Goal: Communication & Community: Answer question/provide support

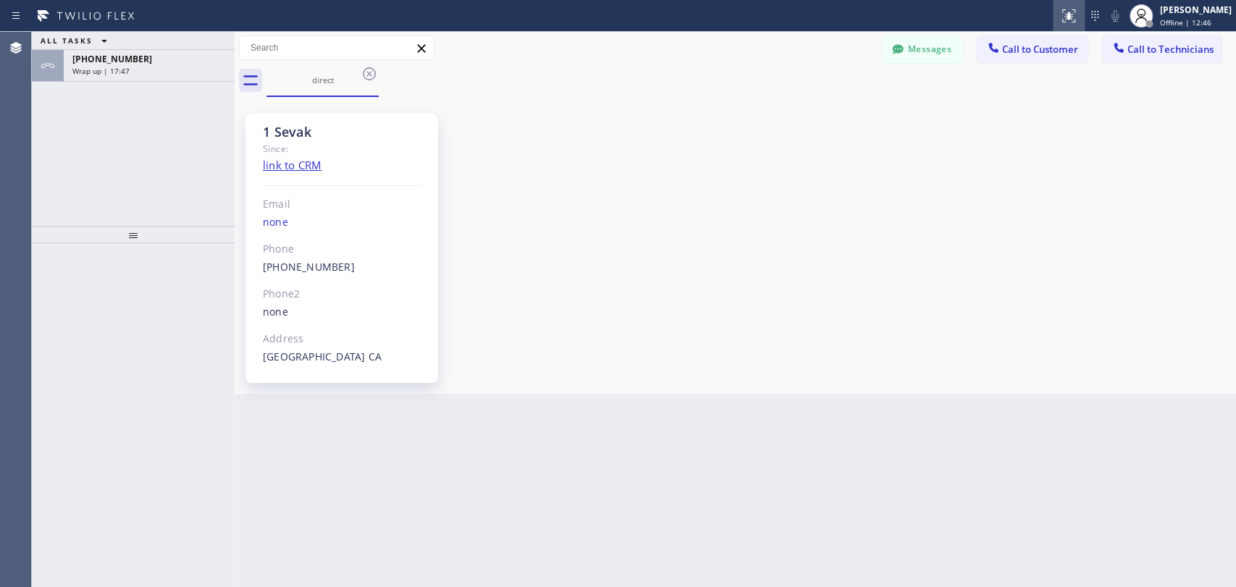
scroll to position [681, 0]
click at [368, 69] on icon at bounding box center [369, 73] width 17 height 17
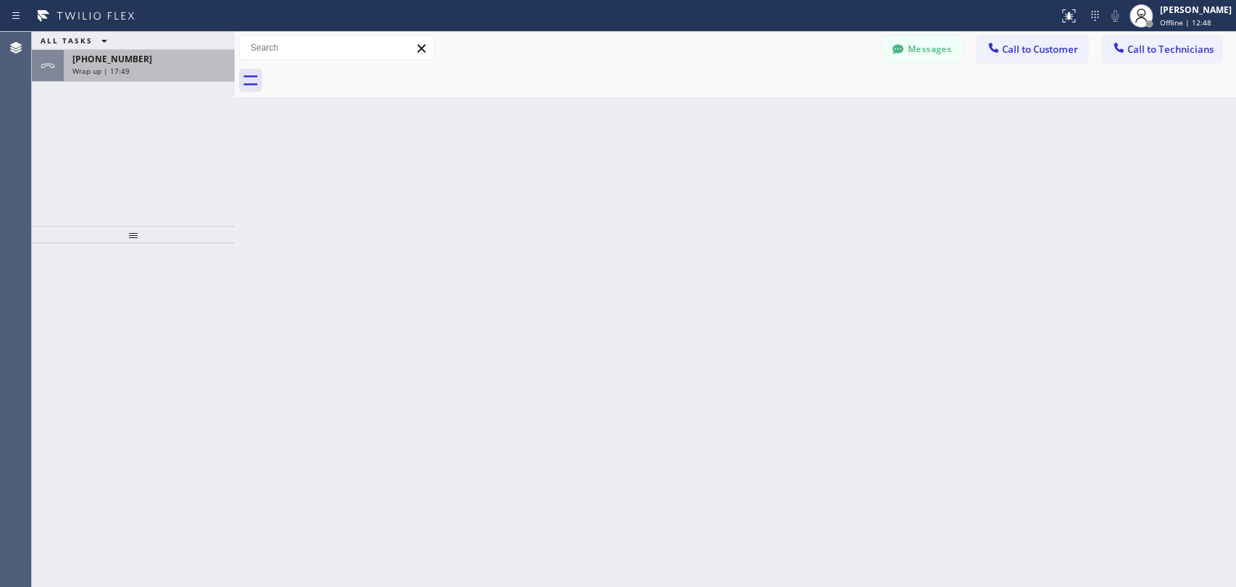
click at [154, 80] on div "+18186251094 Wrap up | 17:49" at bounding box center [146, 66] width 165 height 32
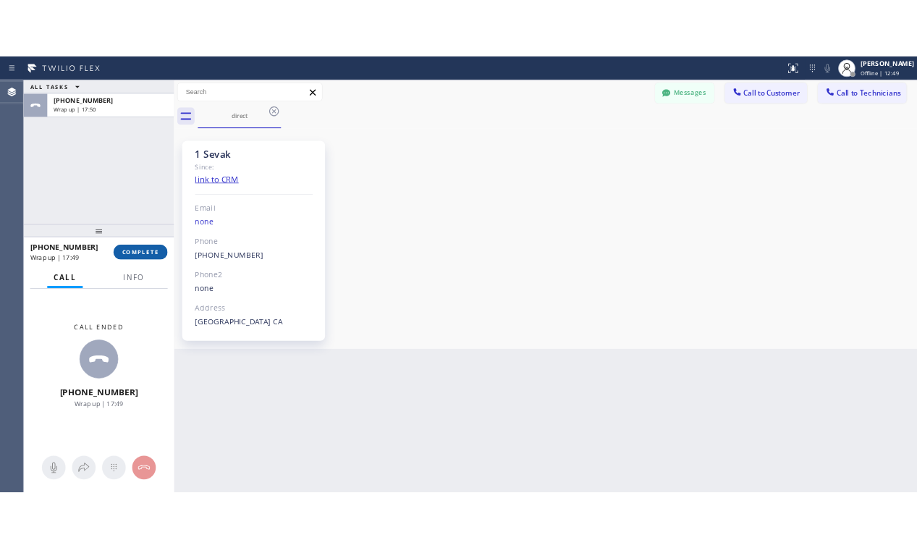
scroll to position [681, 0]
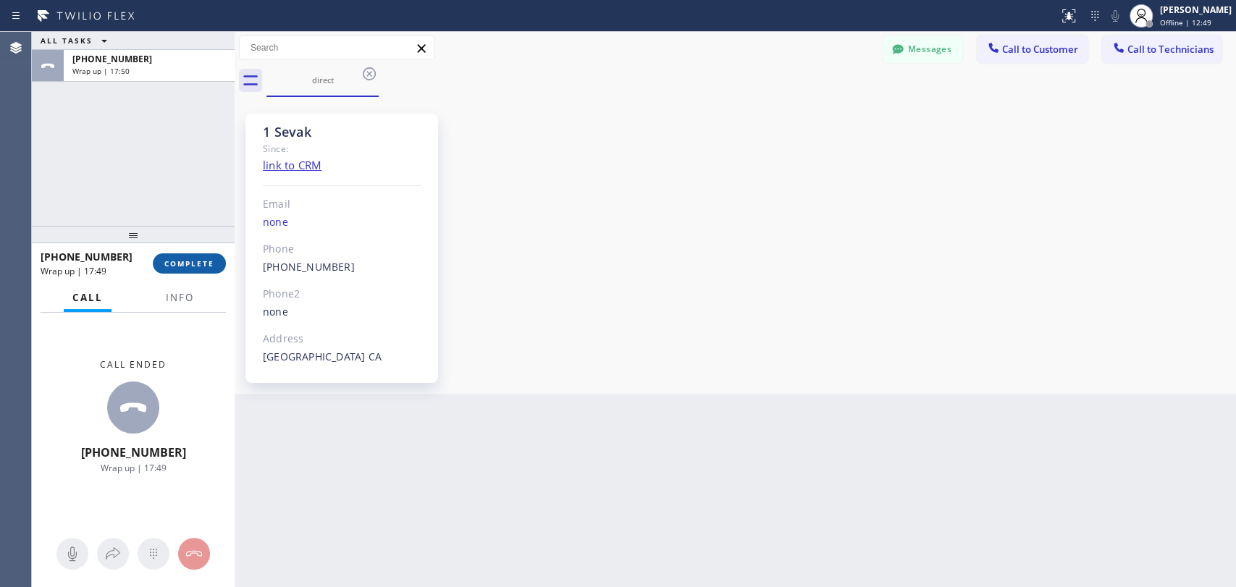
click at [191, 265] on span "COMPLETE" at bounding box center [189, 263] width 50 height 10
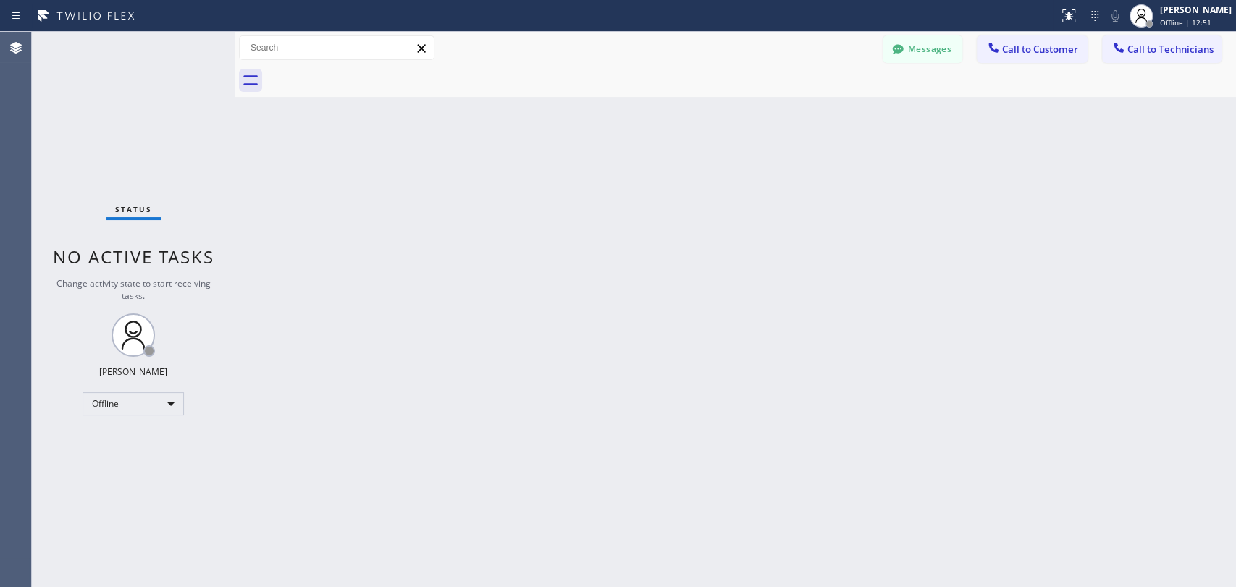
click at [108, 416] on div "Status No active tasks Change activity state to start receiving tasks. Maria Ta…" at bounding box center [133, 309] width 203 height 555
click at [122, 408] on div "Offline" at bounding box center [133, 403] width 101 height 23
click at [174, 401] on div at bounding box center [618, 293] width 1236 height 587
click at [151, 402] on div "Offline" at bounding box center [133, 403] width 101 height 23
click at [134, 447] on li "Available" at bounding box center [132, 439] width 98 height 17
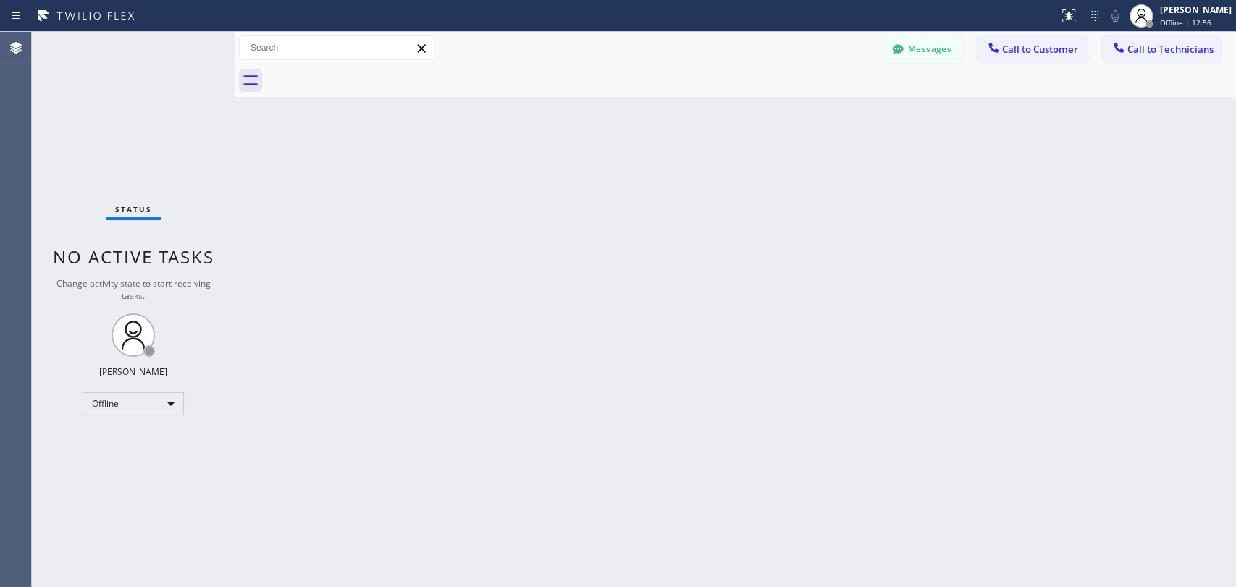
click at [127, 442] on div "Status No active tasks Change activity state to start receiving tasks. Maria Ta…" at bounding box center [133, 309] width 203 height 555
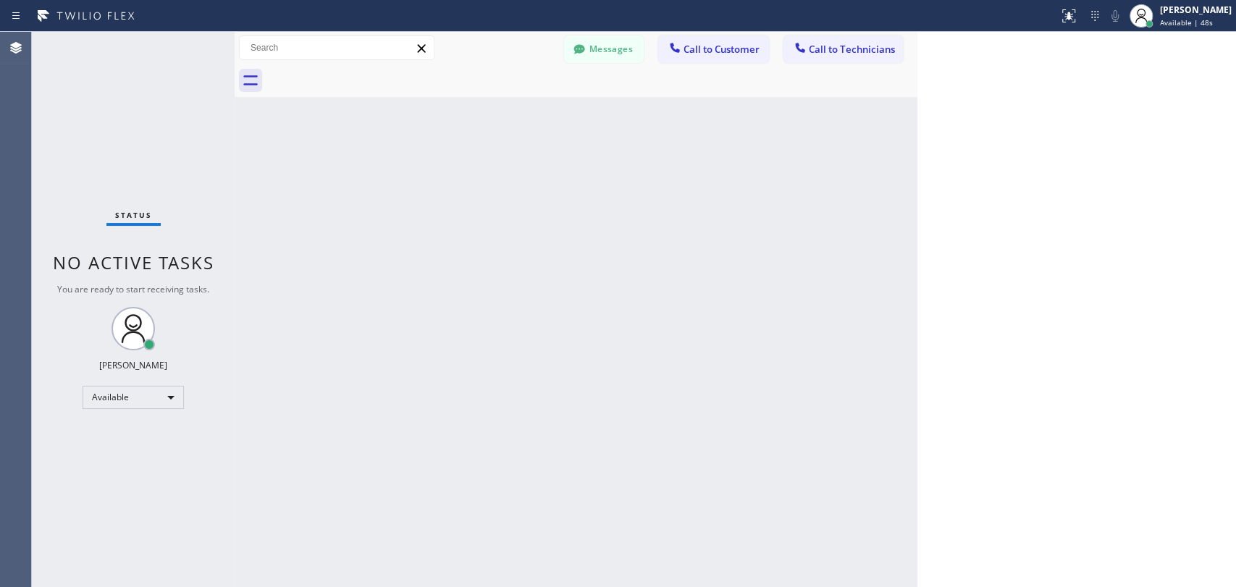
scroll to position [681, 0]
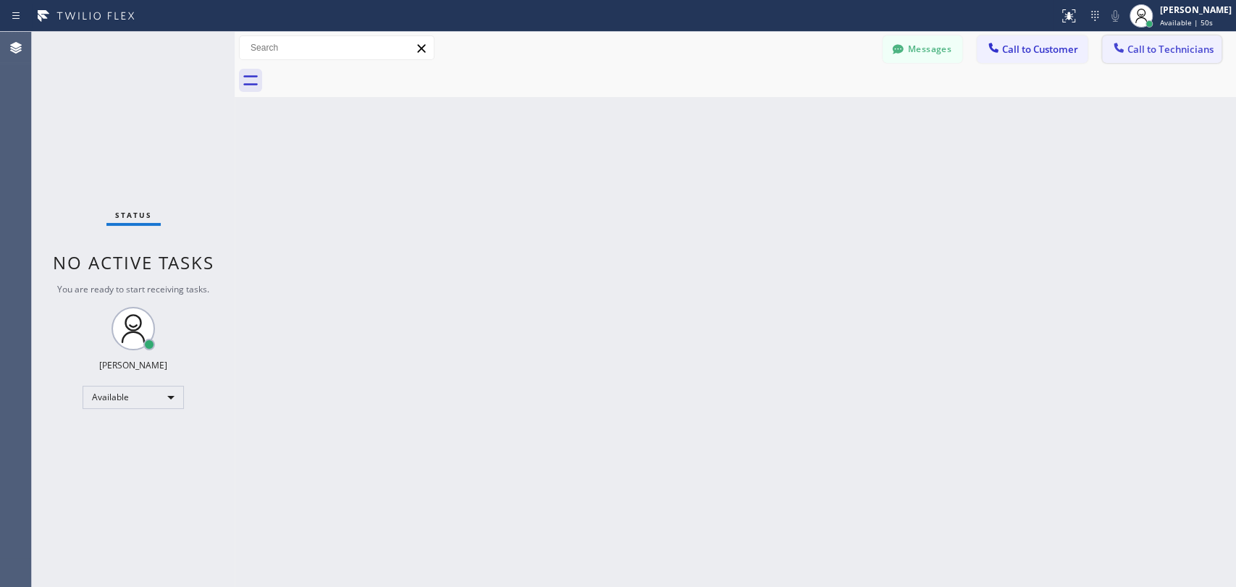
click at [1154, 35] on button "Call to Technicians" at bounding box center [1161, 49] width 119 height 28
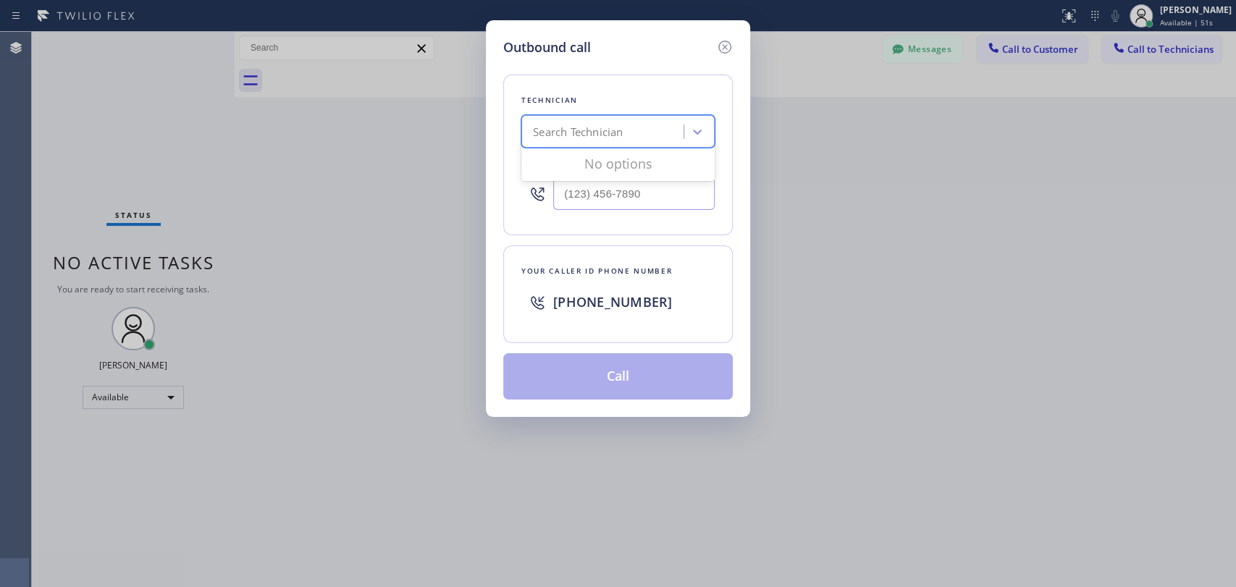
click at [614, 130] on div "Search Technician" at bounding box center [578, 132] width 90 height 17
type input "va"
click at [564, 123] on div "Search Technician" at bounding box center [605, 131] width 158 height 25
click at [610, 140] on div "Search Technician" at bounding box center [605, 131] width 158 height 25
type input "vad"
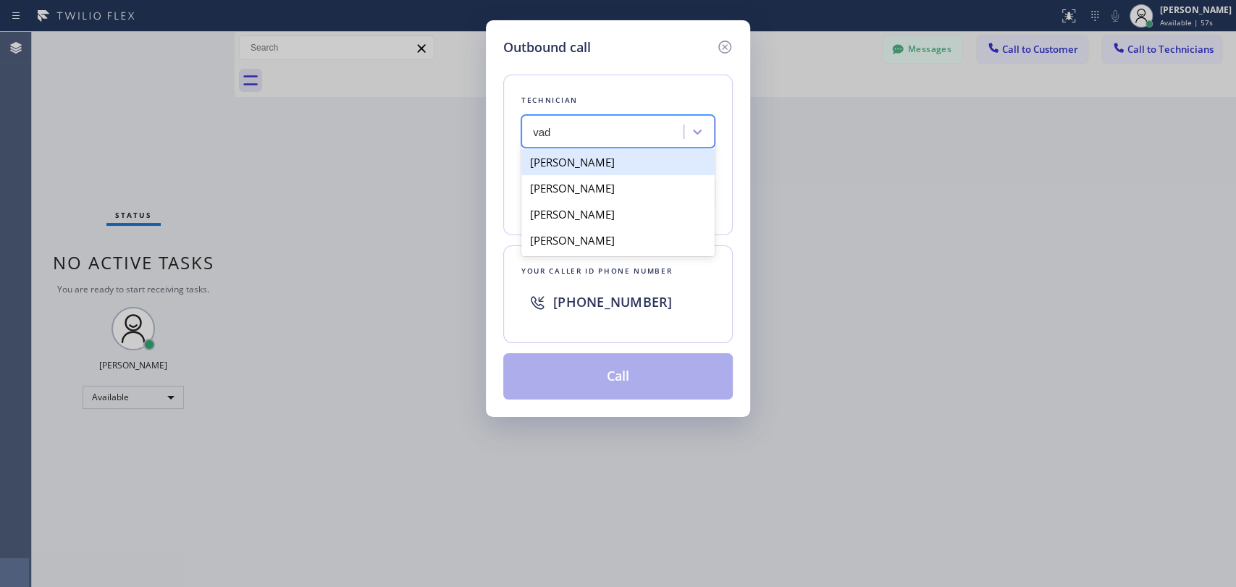
click at [663, 158] on div "Vadim Kartunov" at bounding box center [617, 162] width 193 height 26
type input "(818) 309-0098"
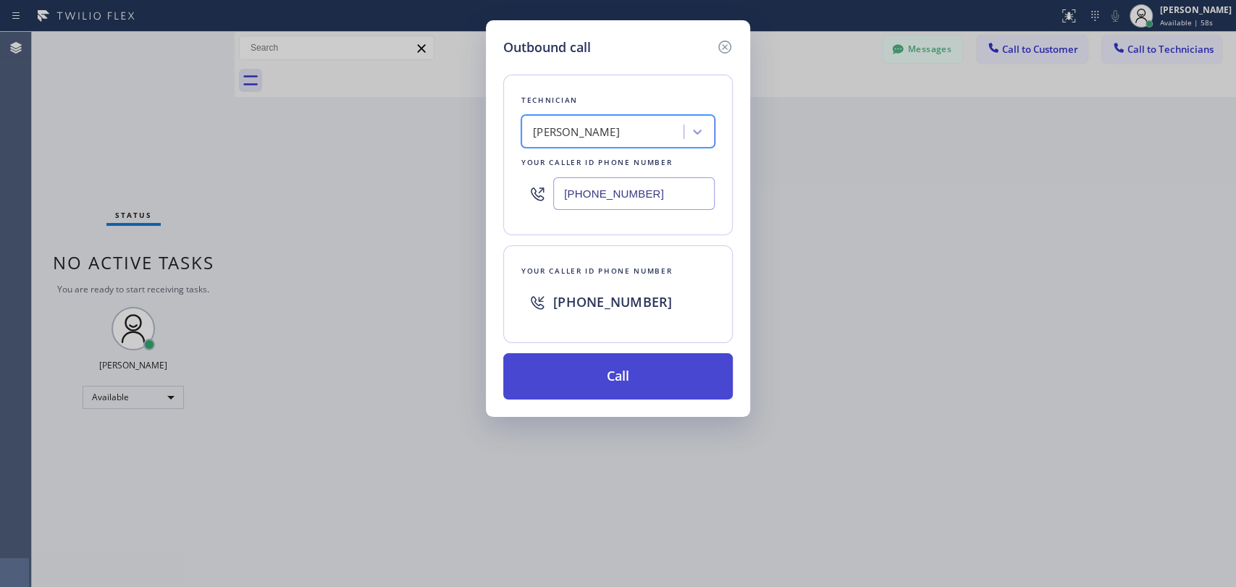
click at [660, 379] on button "Call" at bounding box center [617, 376] width 229 height 46
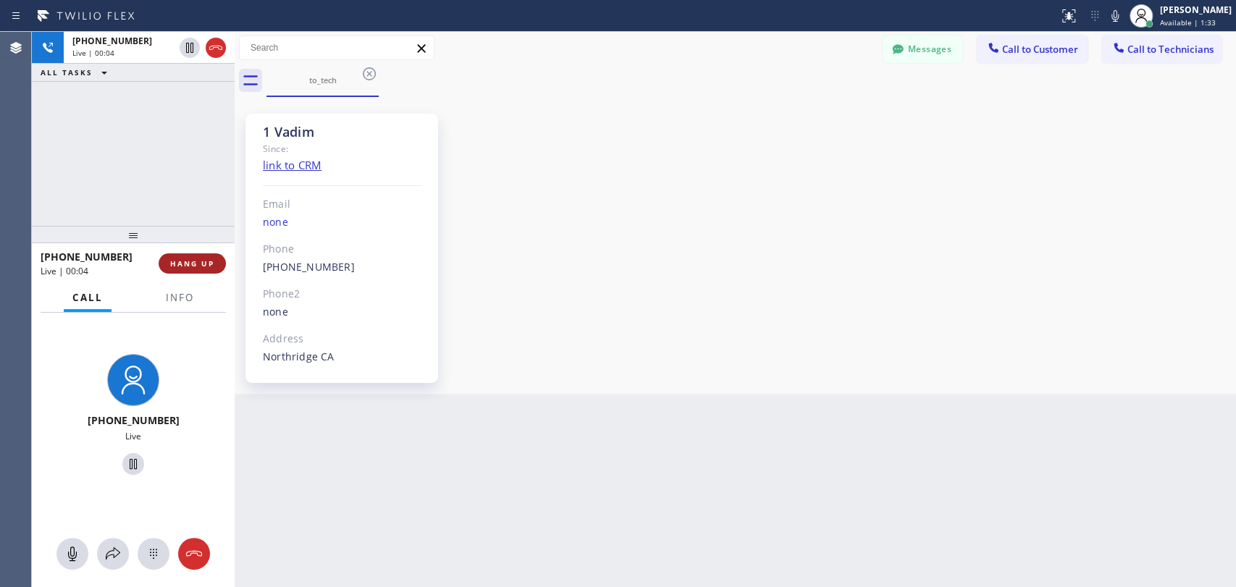
click at [184, 273] on button "HANG UP" at bounding box center [192, 263] width 67 height 20
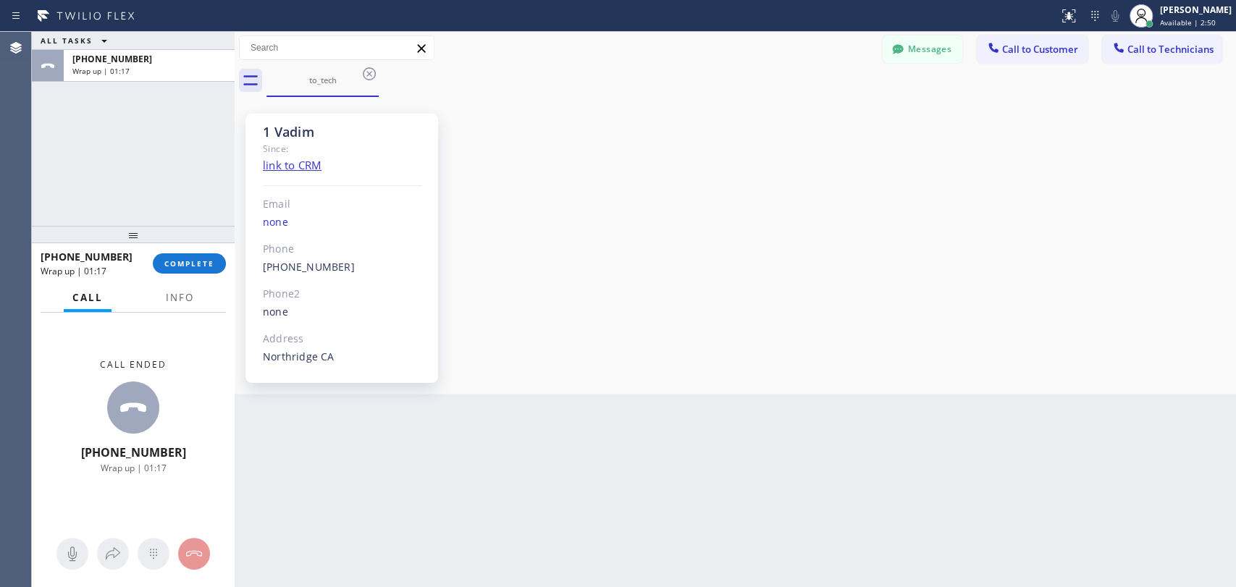
drag, startPoint x: 1001, startPoint y: 256, endPoint x: 993, endPoint y: 243, distance: 15.9
click at [1001, 256] on div "1 Vadim Since: link to CRM Email none Phone (818) 309-0098 Outbound call Techni…" at bounding box center [735, 246] width 994 height 290
click at [169, 265] on span "COMPLETE" at bounding box center [189, 263] width 50 height 10
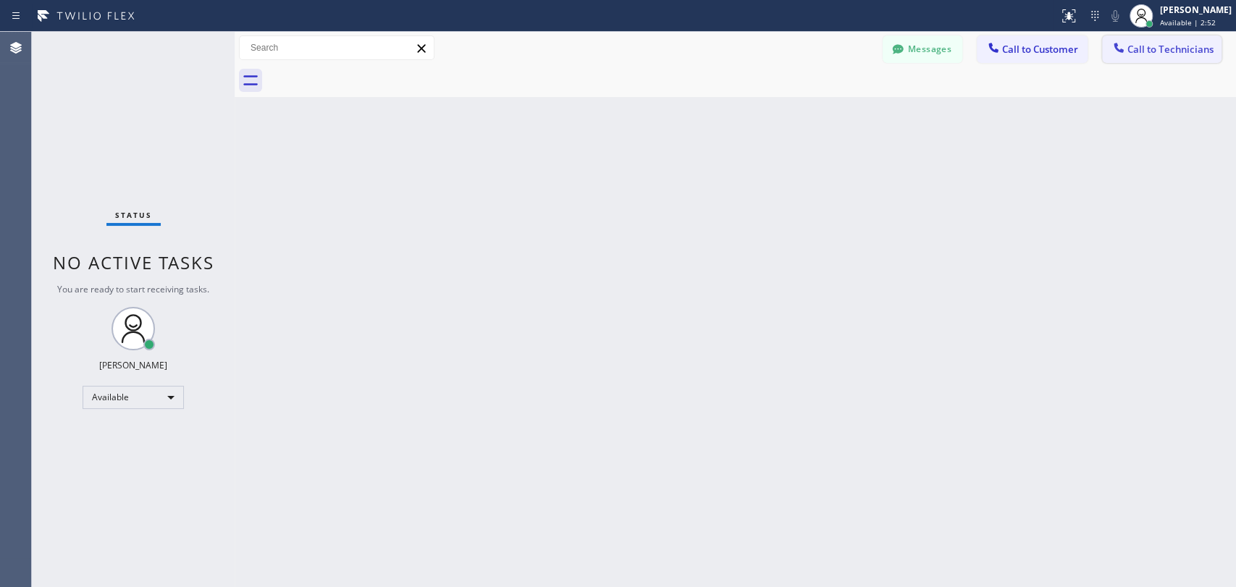
click at [1155, 50] on span "Call to Technicians" at bounding box center [1170, 49] width 86 height 13
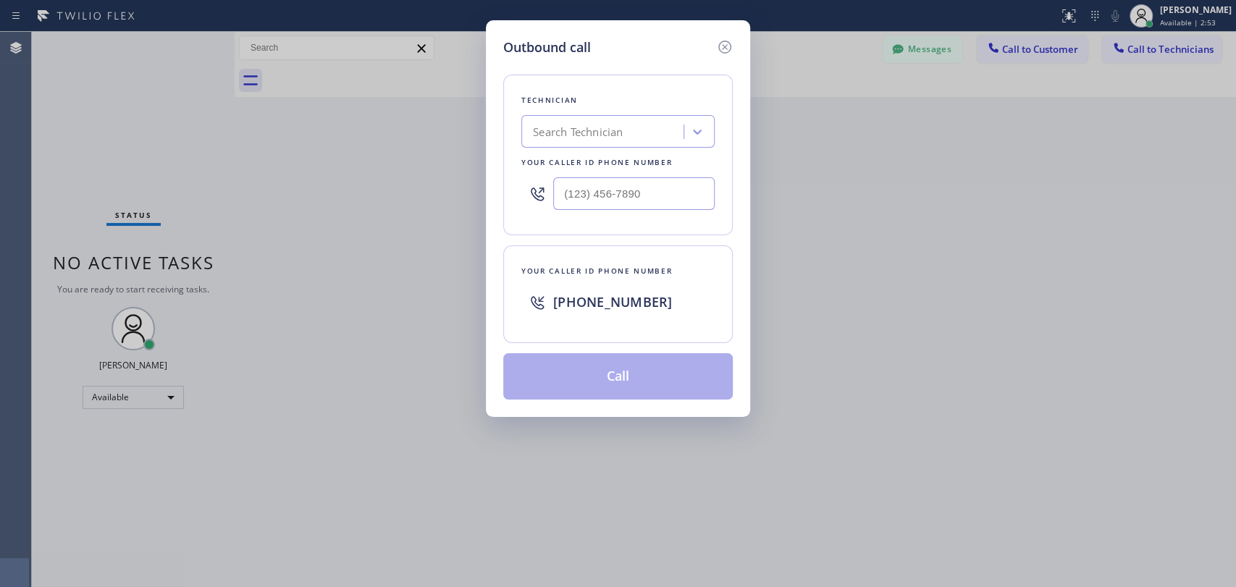
click at [625, 115] on div "Search Technician" at bounding box center [617, 131] width 193 height 33
type input "о"
click at [546, 133] on input "офшьу" at bounding box center [551, 132] width 36 height 12
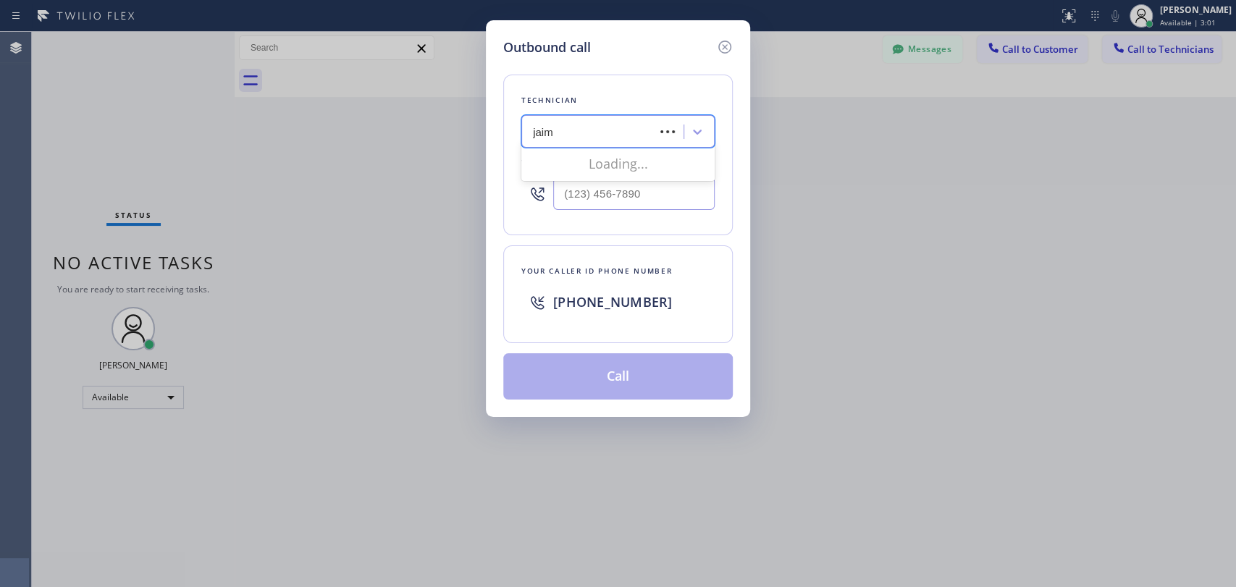
type input "[PERSON_NAME]"
click at [608, 169] on div "[PERSON_NAME]" at bounding box center [617, 162] width 193 height 26
type input "[PHONE_NUMBER]"
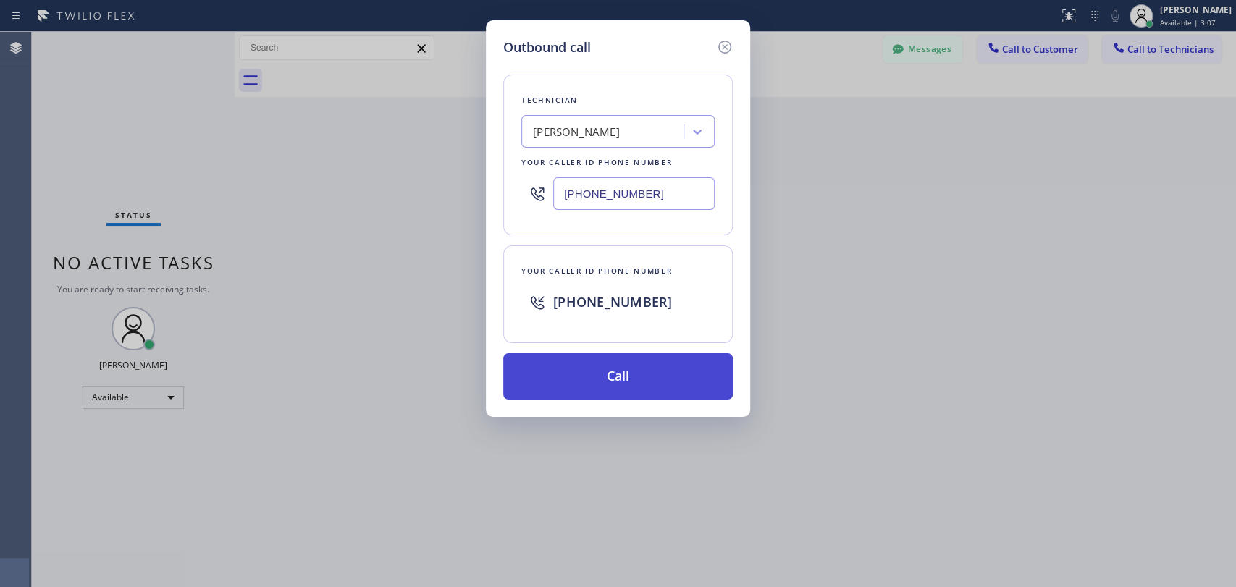
click at [602, 366] on button "Call" at bounding box center [617, 376] width 229 height 46
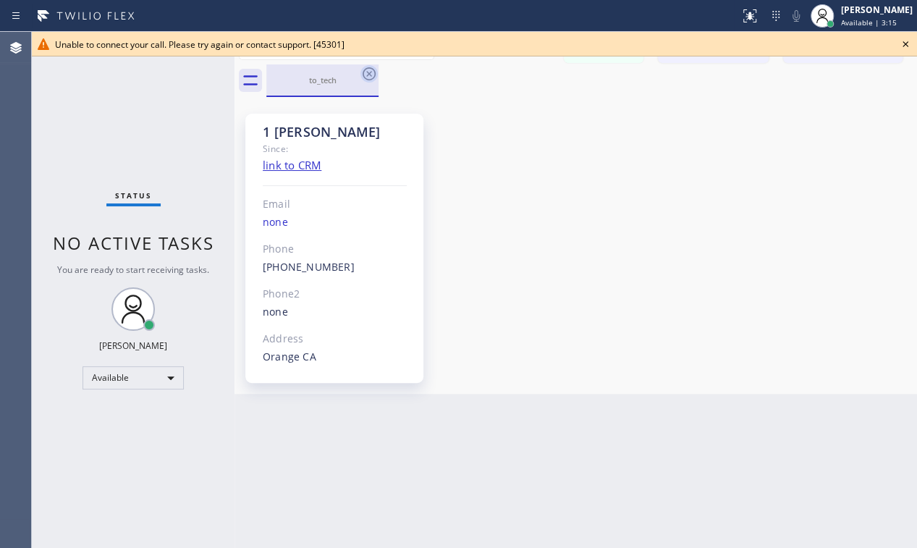
click at [376, 74] on icon at bounding box center [369, 73] width 17 height 17
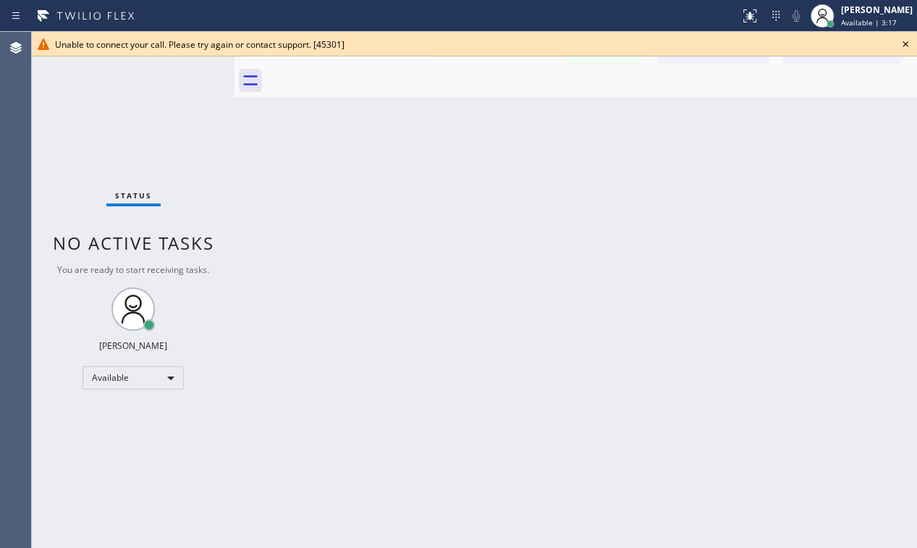
click at [904, 42] on icon at bounding box center [905, 43] width 17 height 17
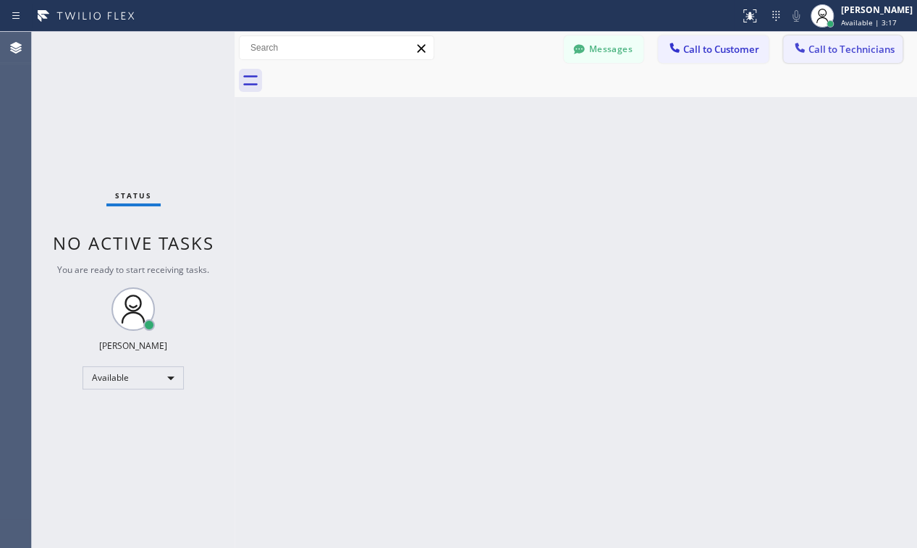
click at [860, 49] on span "Call to Technicians" at bounding box center [852, 49] width 86 height 13
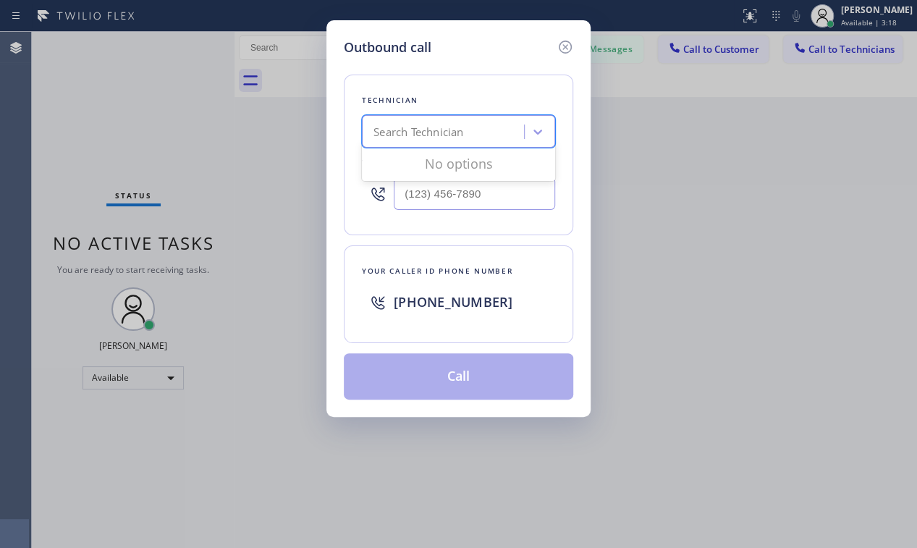
click at [494, 140] on div "Search Technician" at bounding box center [445, 131] width 158 height 25
type input "[PERSON_NAME]"
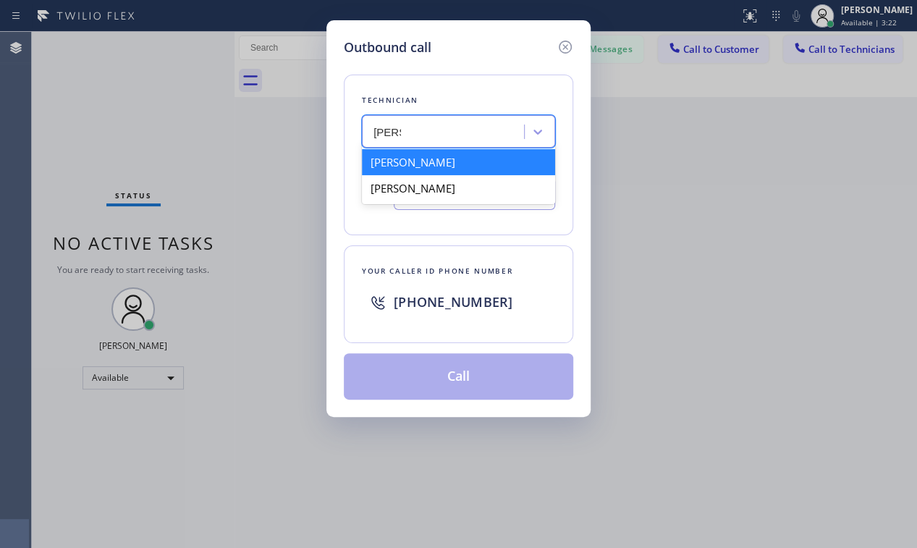
click at [469, 167] on div "[PERSON_NAME]" at bounding box center [458, 162] width 193 height 26
type input "[PHONE_NUMBER]"
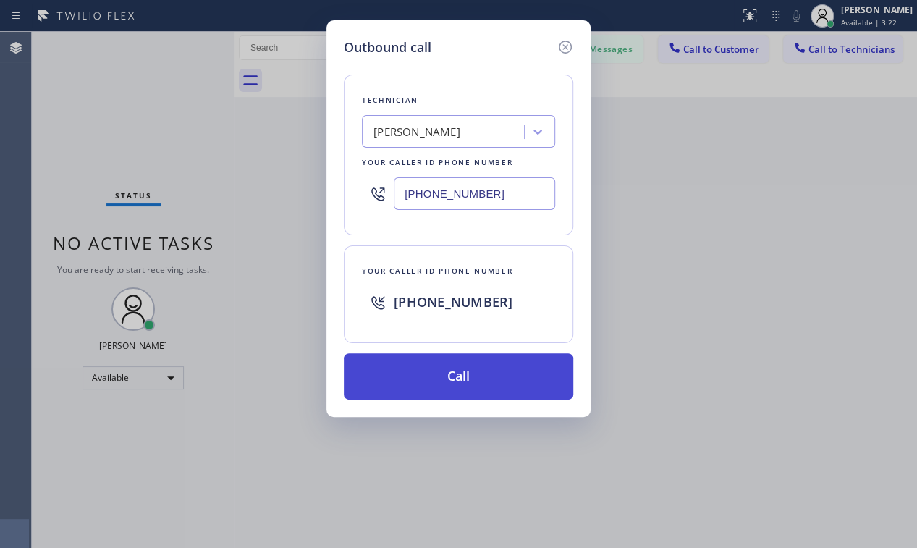
click at [423, 372] on button "Call" at bounding box center [458, 376] width 229 height 46
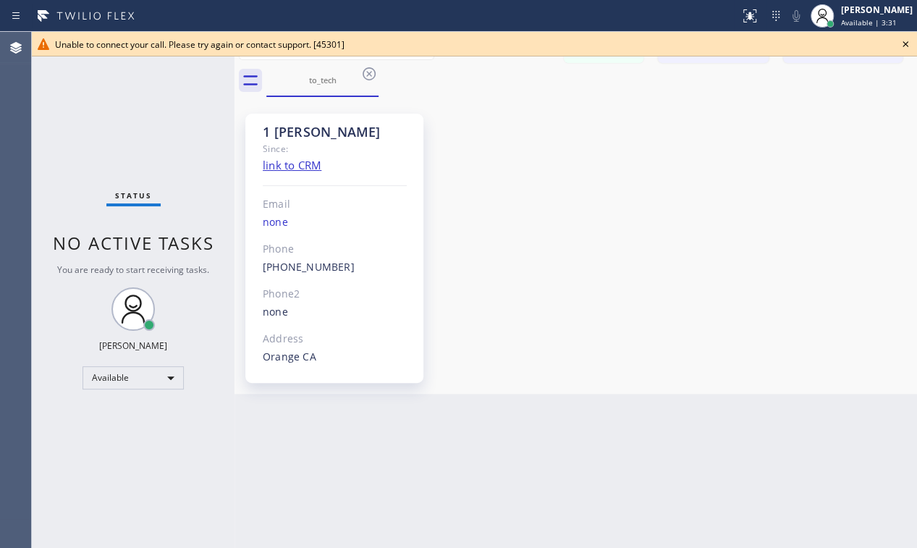
click at [763, 92] on div "to_tech" at bounding box center [591, 80] width 651 height 33
click at [864, 279] on div "1 [PERSON_NAME] Since: link to CRM Email none Phone [PHONE_NUMBER] Outbound cal…" at bounding box center [575, 246] width 675 height 290
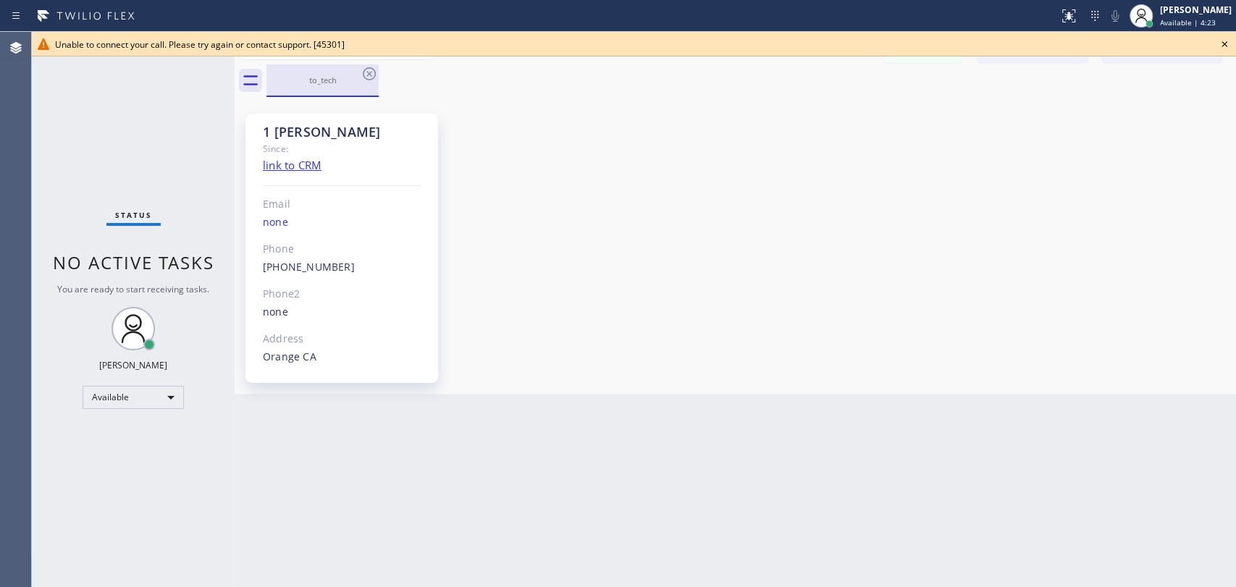
click at [359, 69] on div "to_tech" at bounding box center [322, 79] width 109 height 31
click at [140, 403] on div "Available" at bounding box center [133, 397] width 101 height 23
click at [130, 418] on li "Offline" at bounding box center [132, 416] width 98 height 17
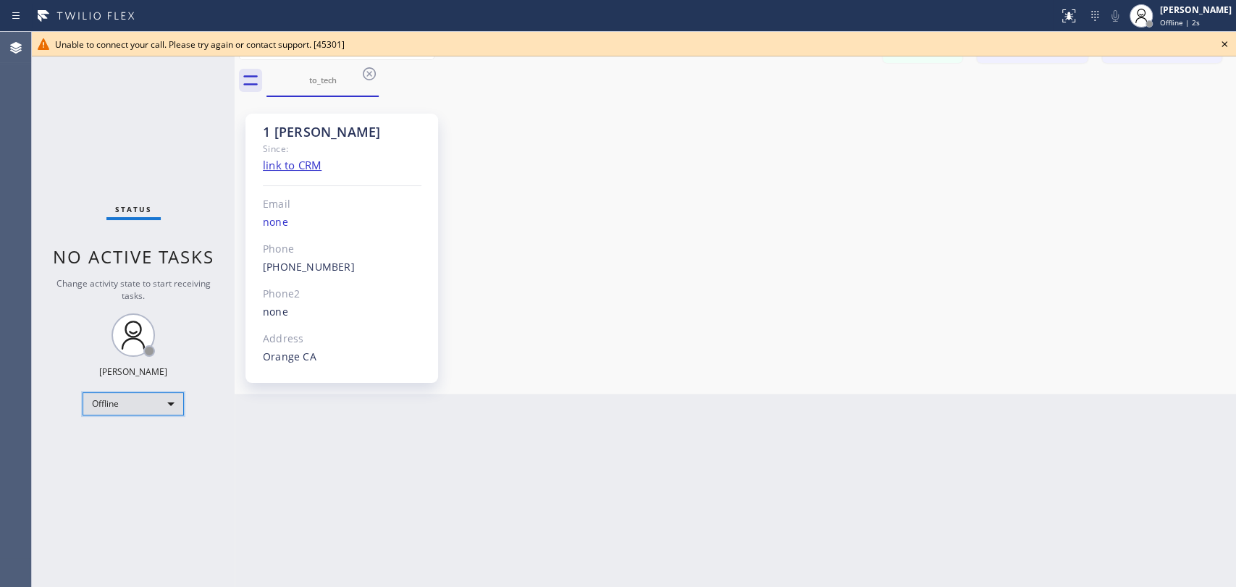
click at [137, 401] on div "Offline" at bounding box center [133, 403] width 101 height 23
click at [1166, 14] on div at bounding box center [618, 293] width 1236 height 587
click at [1226, 12] on div "[PERSON_NAME]" at bounding box center [1196, 10] width 72 height 12
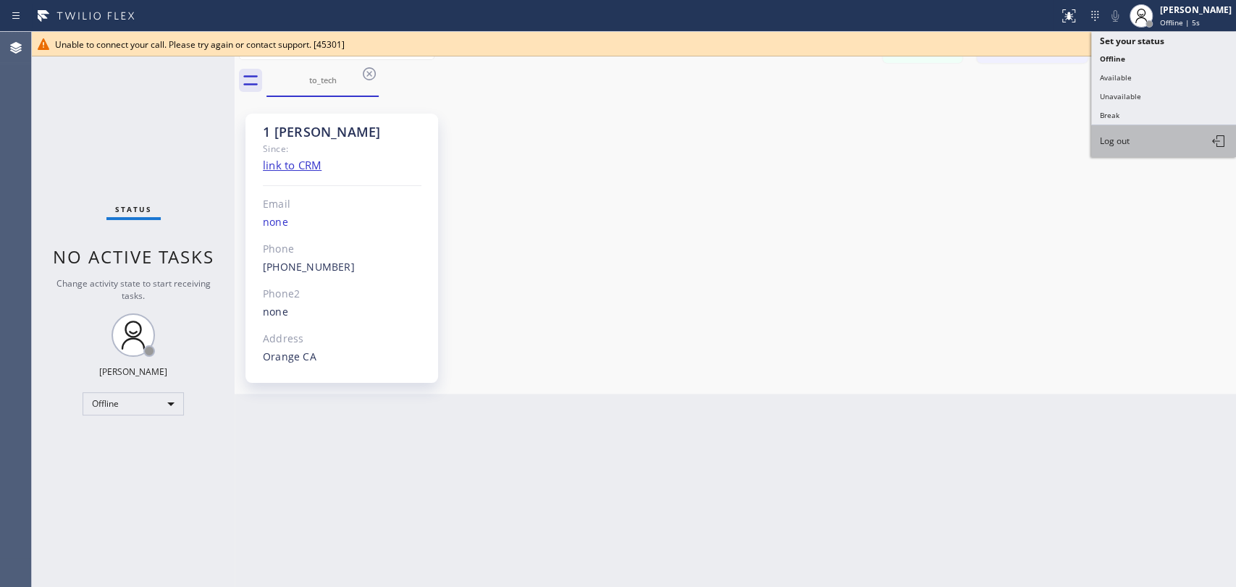
click at [1129, 146] on button "Log out" at bounding box center [1163, 141] width 145 height 32
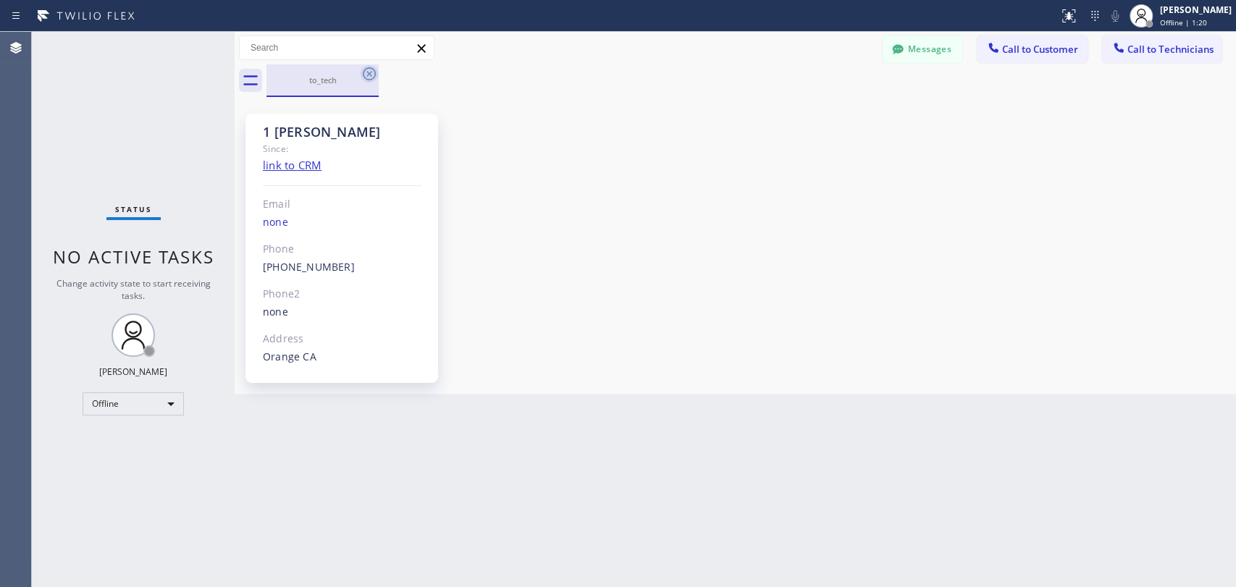
click at [369, 71] on icon at bounding box center [369, 73] width 17 height 17
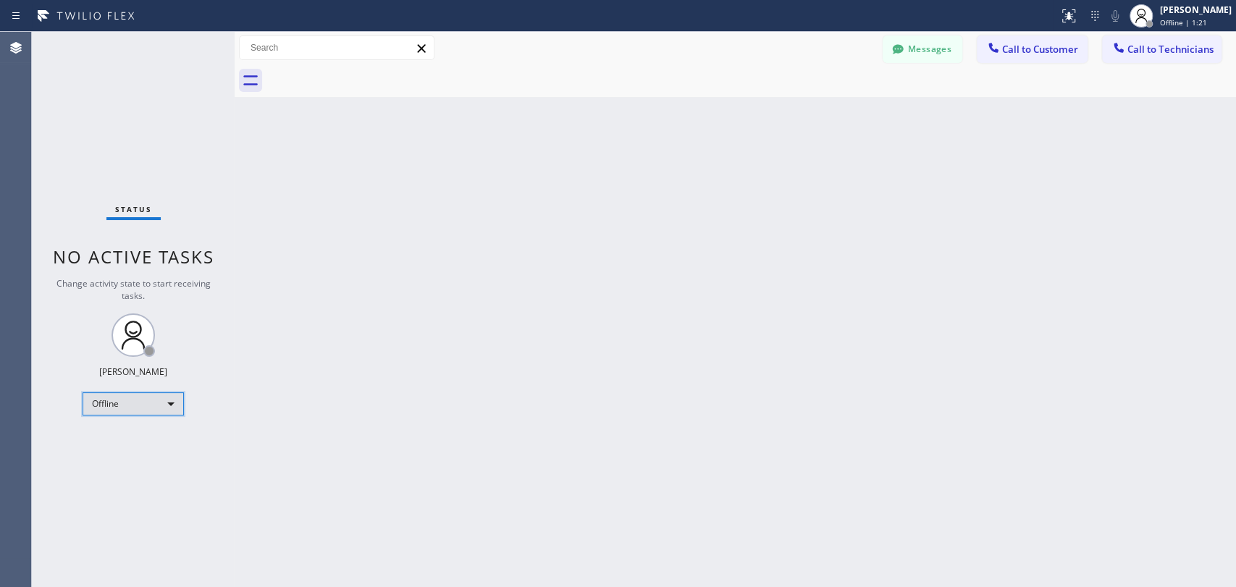
click at [161, 410] on div "Offline" at bounding box center [133, 403] width 101 height 23
click at [154, 442] on li "Available" at bounding box center [132, 439] width 98 height 17
click at [1140, 53] on span "Call to Technicians" at bounding box center [1170, 49] width 86 height 13
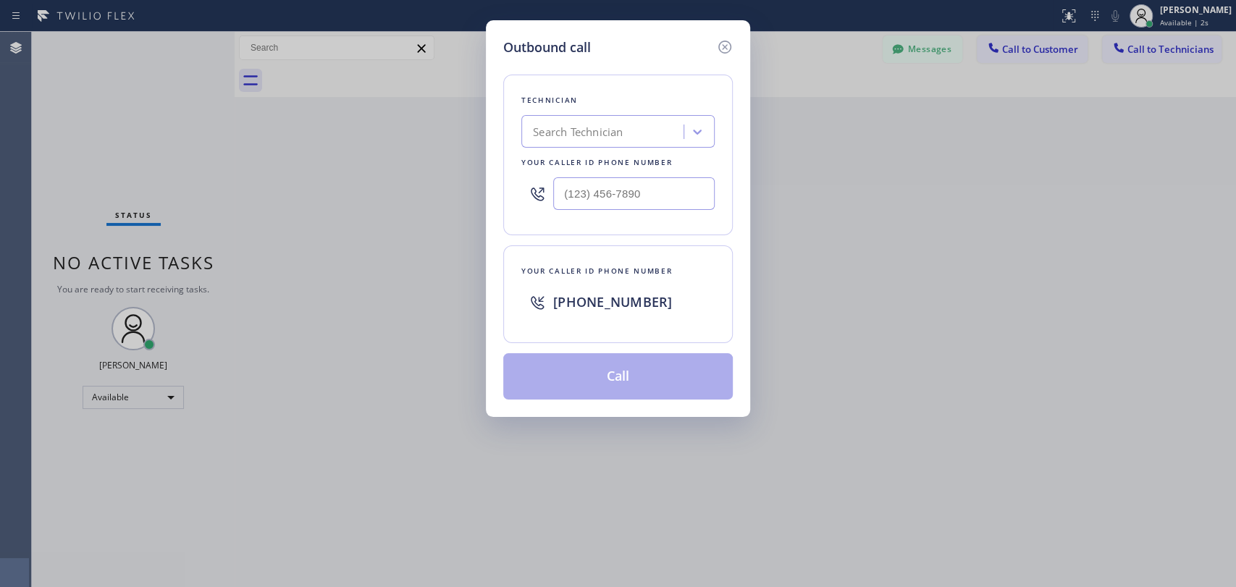
click at [609, 140] on div "Search Technician" at bounding box center [605, 131] width 158 height 25
type input "[PERSON_NAME]"
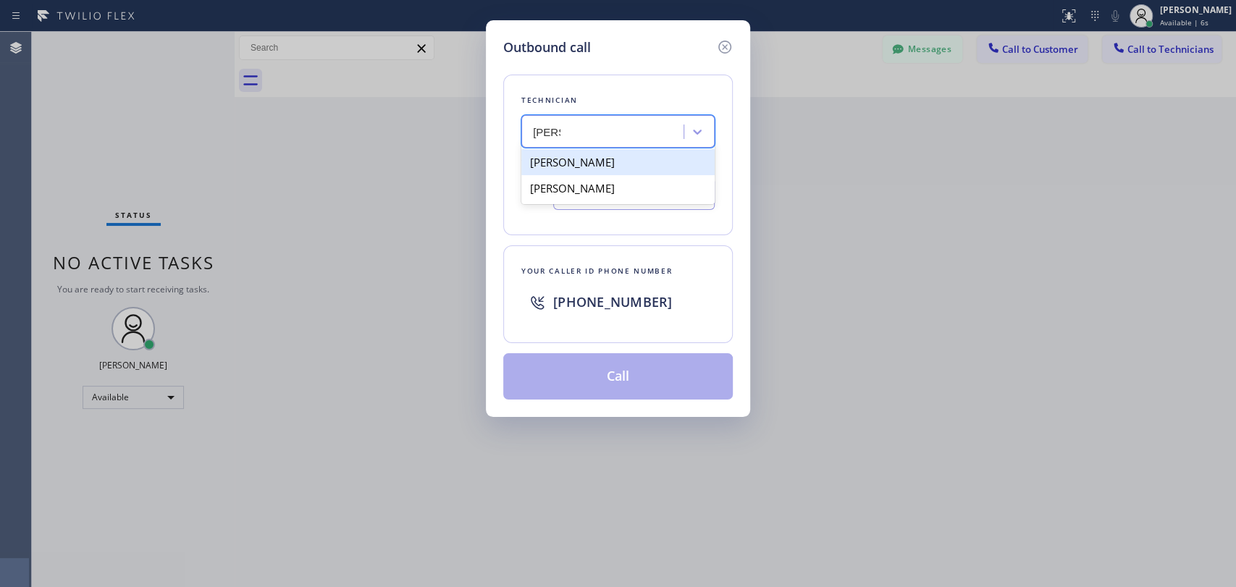
click at [587, 164] on div "[PERSON_NAME]" at bounding box center [617, 162] width 193 height 26
type input "[PHONE_NUMBER]"
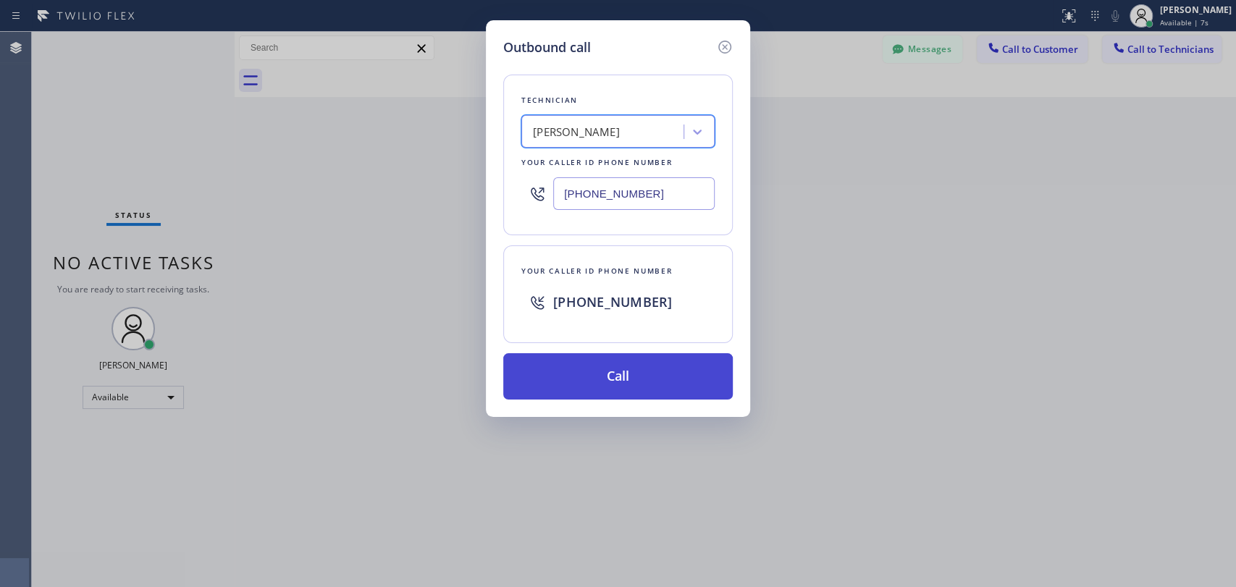
click at [659, 381] on button "Call" at bounding box center [617, 376] width 229 height 46
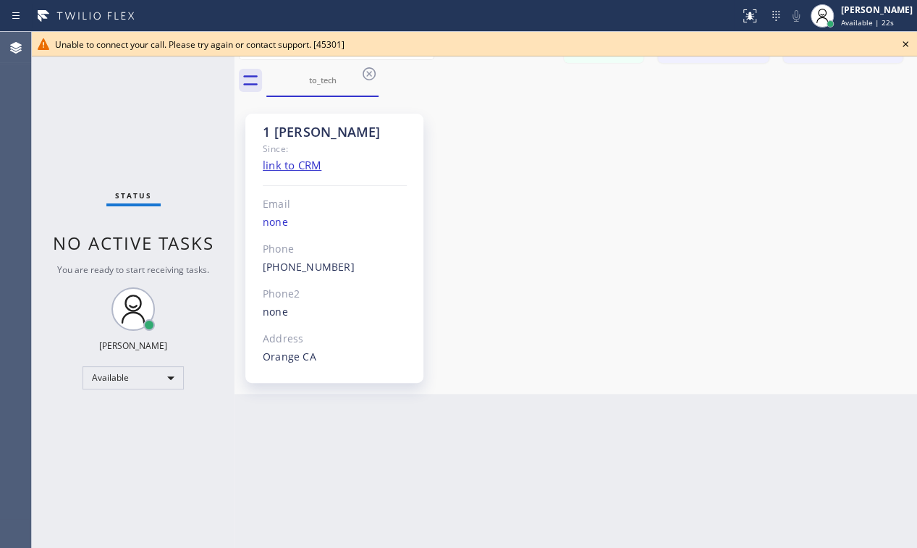
drag, startPoint x: 794, startPoint y: 175, endPoint x: 779, endPoint y: 158, distance: 23.1
click at [795, 175] on div "1 [PERSON_NAME] Since: link to CRM Email none Phone [PHONE_NUMBER] Outbound cal…" at bounding box center [575, 246] width 675 height 290
click at [359, 71] on div "to_tech" at bounding box center [322, 79] width 109 height 31
click at [361, 70] on icon at bounding box center [369, 73] width 17 height 17
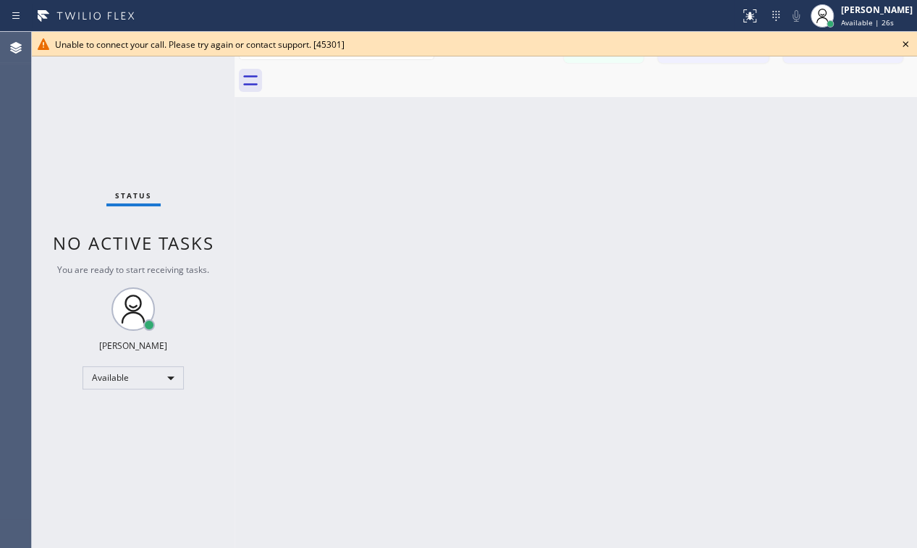
click at [903, 41] on icon at bounding box center [905, 43] width 17 height 17
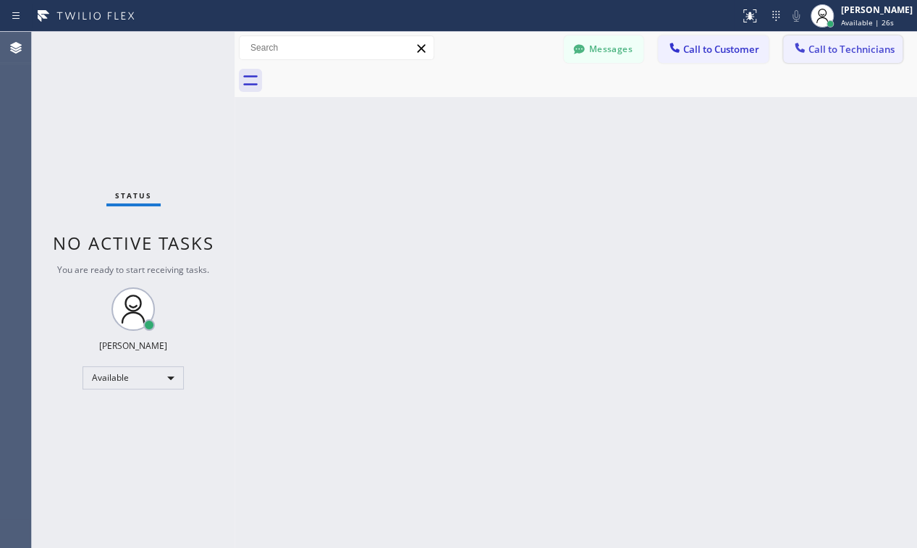
click at [839, 52] on span "Call to Technicians" at bounding box center [852, 49] width 86 height 13
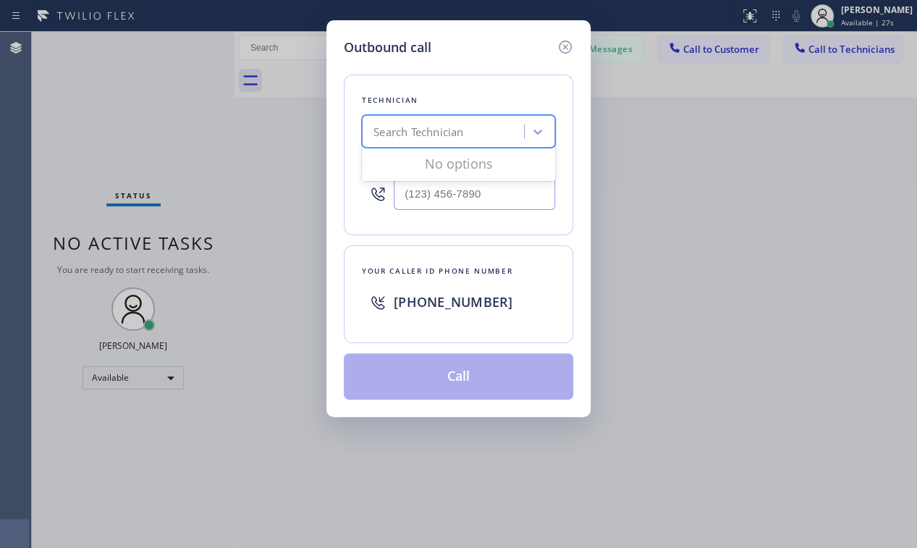
click at [458, 131] on div "Search Technician" at bounding box center [419, 132] width 90 height 17
type input "s"
type input "antho"
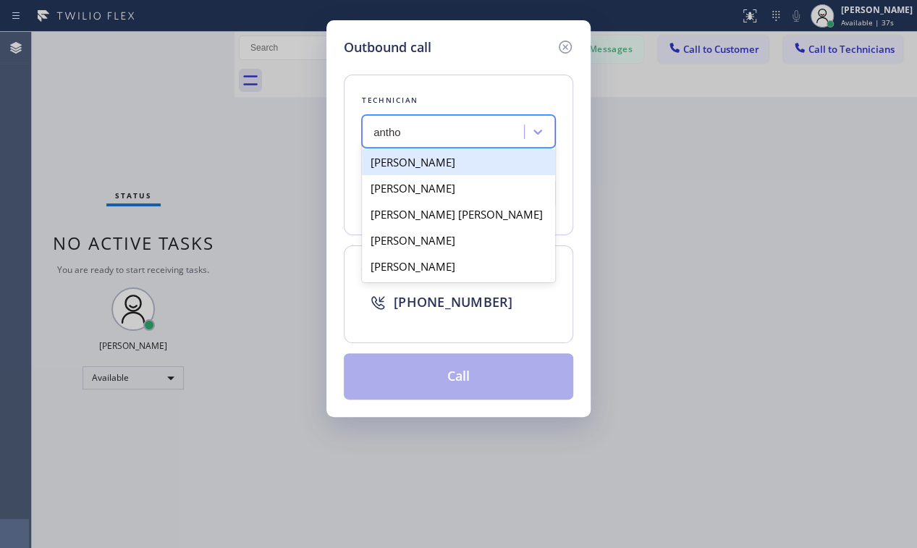
click at [447, 161] on div "[PERSON_NAME]" at bounding box center [458, 162] width 193 height 26
type input "[PHONE_NUMBER]"
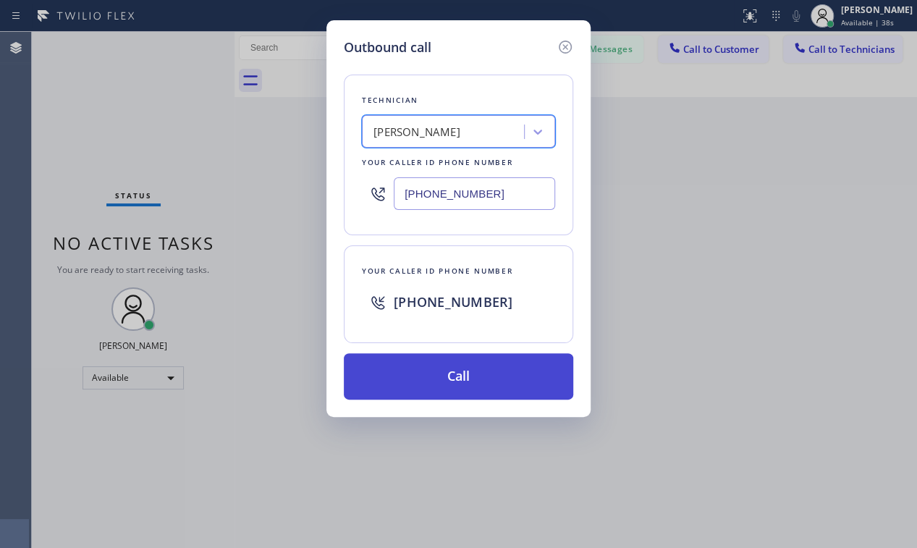
click at [442, 374] on button "Call" at bounding box center [458, 376] width 229 height 46
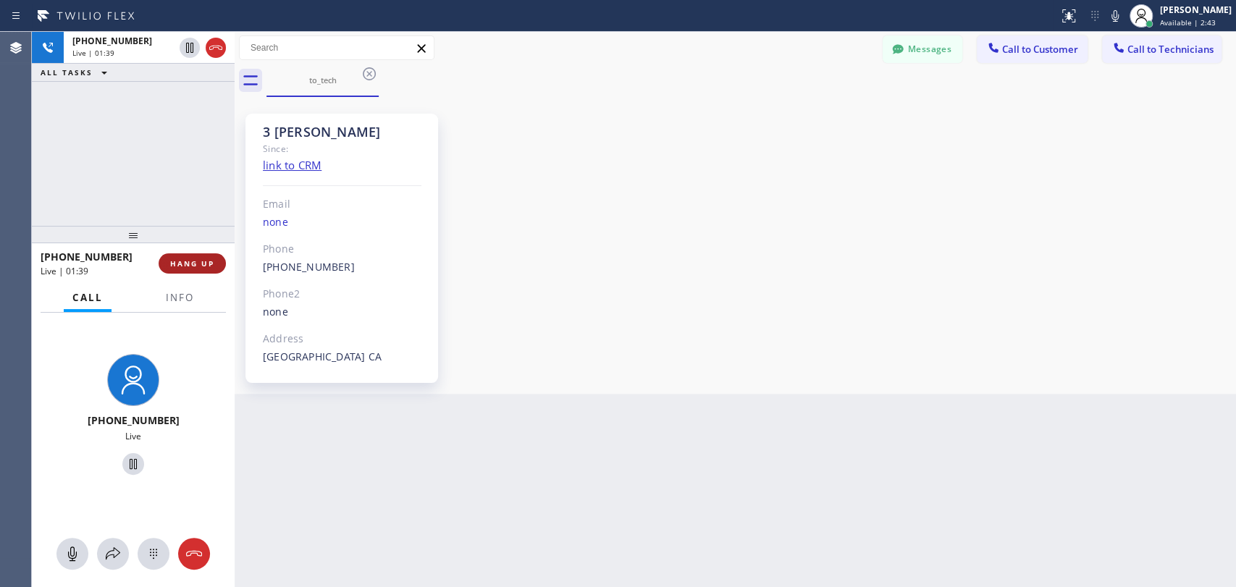
click at [209, 260] on span "HANG UP" at bounding box center [192, 263] width 44 height 10
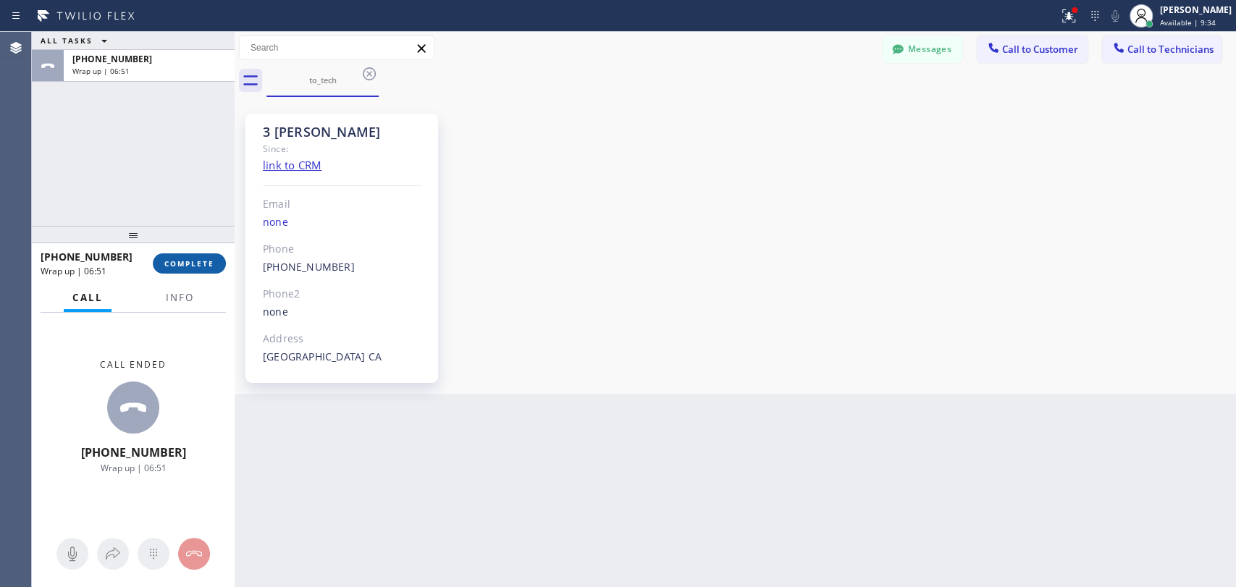
click at [198, 263] on span "COMPLETE" at bounding box center [189, 263] width 50 height 10
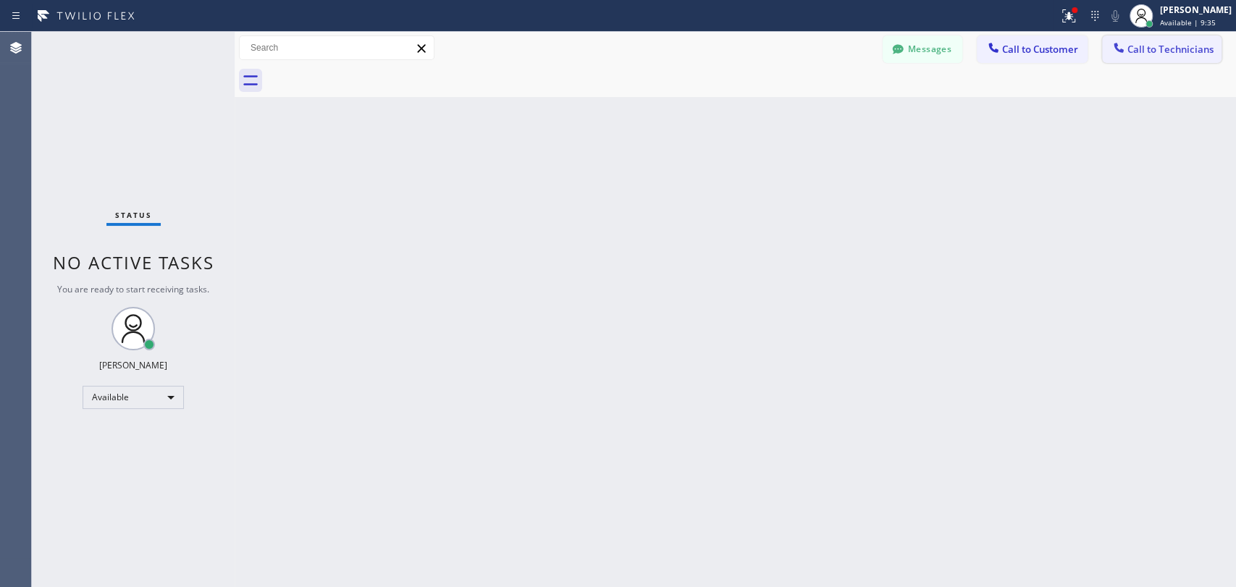
click at [1154, 51] on span "Call to Technicians" at bounding box center [1170, 49] width 86 height 13
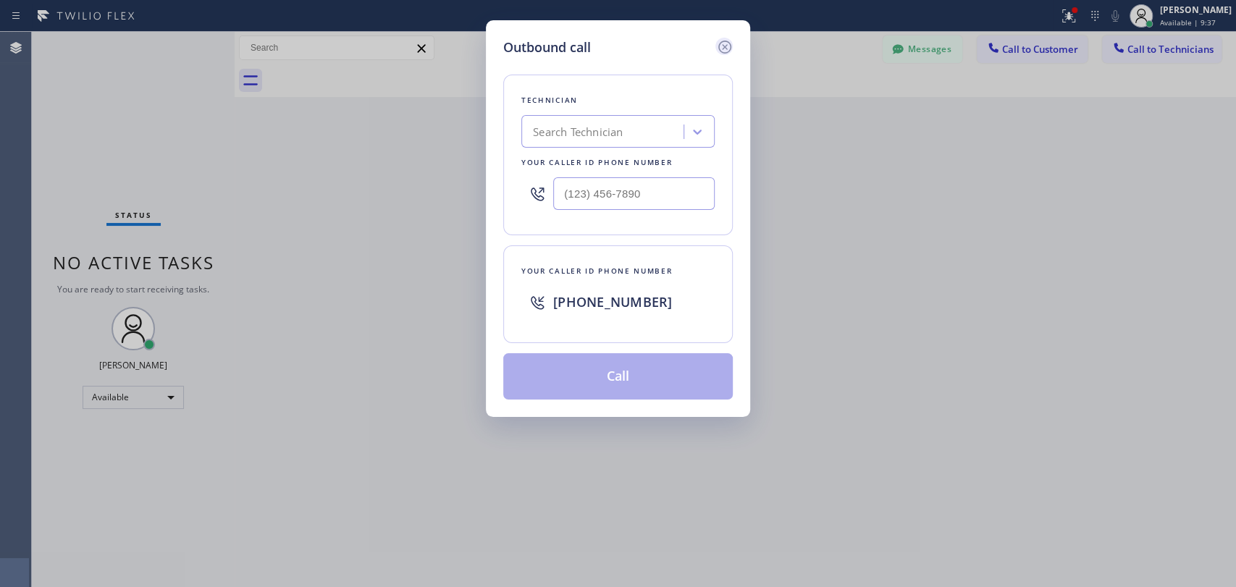
click at [724, 43] on icon at bounding box center [724, 46] width 17 height 17
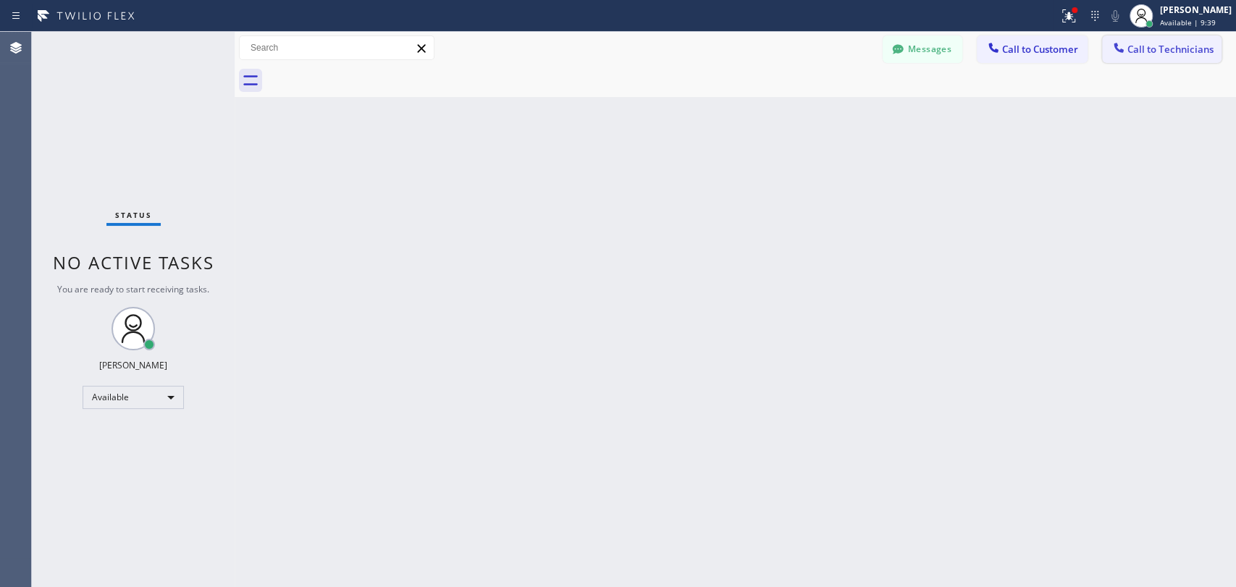
click at [1141, 57] on button "Call to Technicians" at bounding box center [1161, 49] width 119 height 28
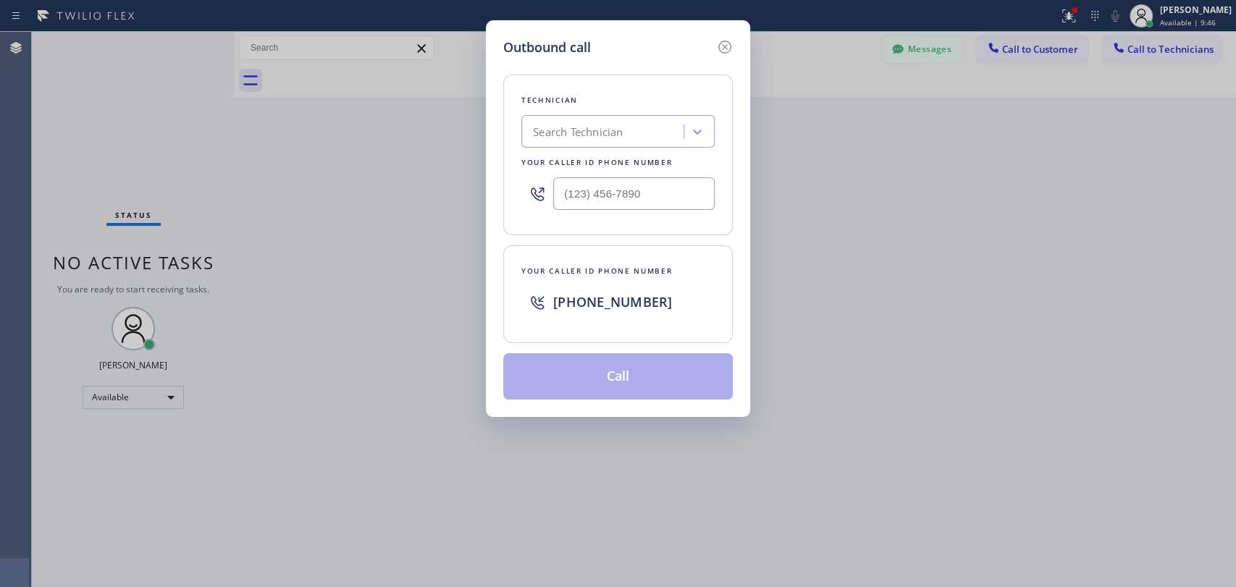
click at [988, 38] on div "Outbound call Technician Search Technician Your caller id phone number Your cal…" at bounding box center [618, 293] width 1236 height 587
click at [724, 43] on icon at bounding box center [724, 46] width 17 height 17
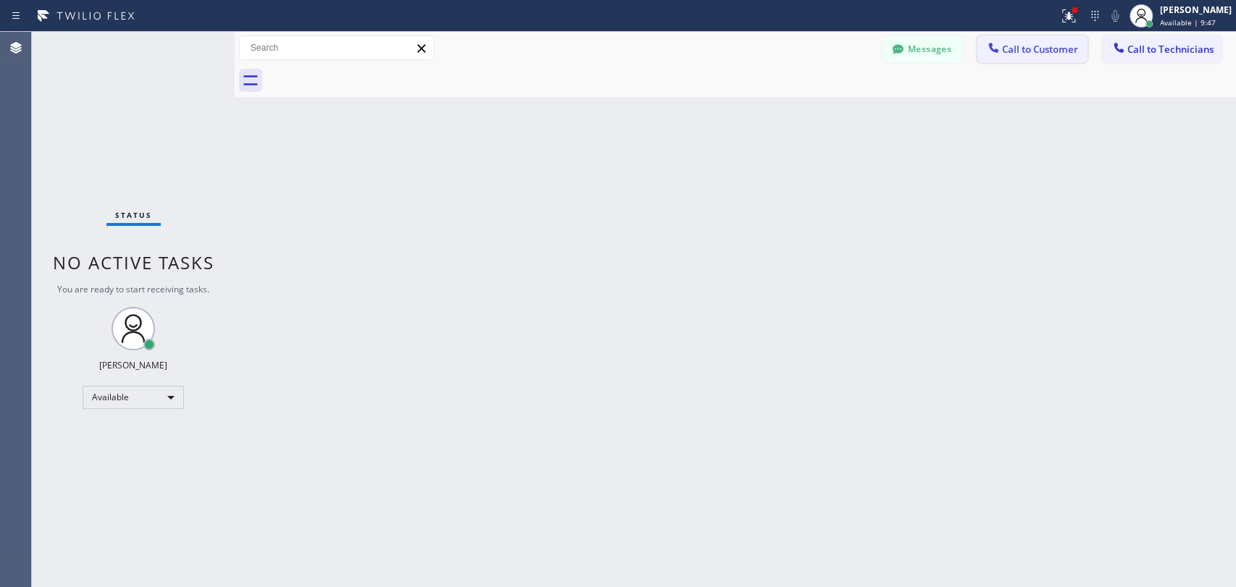
click at [1035, 51] on span "Call to Customer" at bounding box center [1040, 49] width 76 height 13
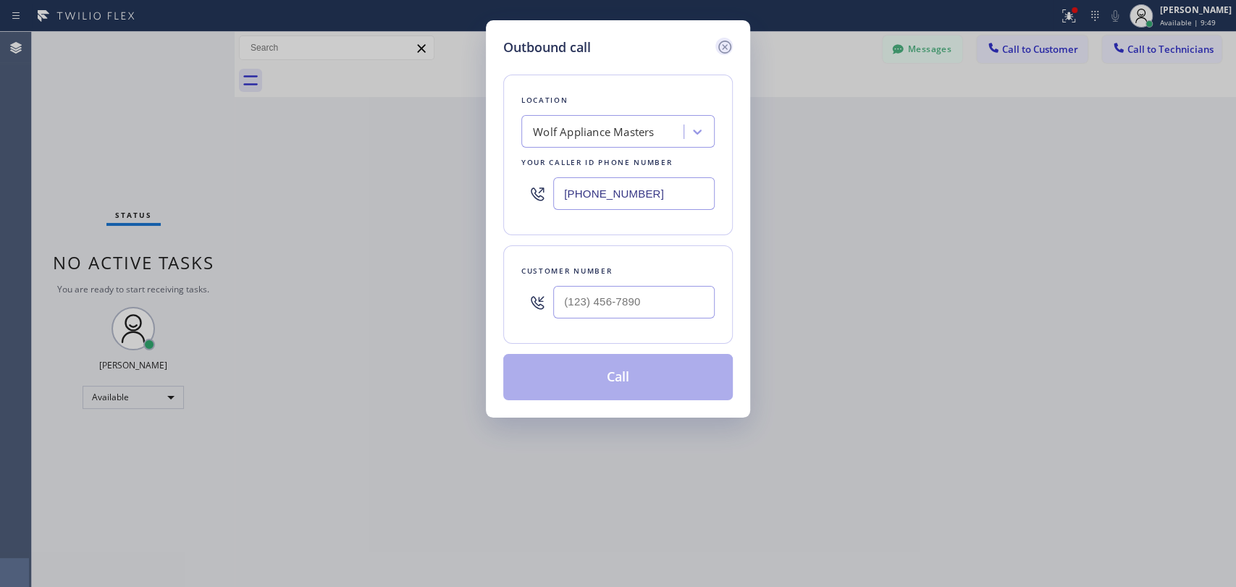
click at [720, 46] on icon at bounding box center [724, 46] width 17 height 17
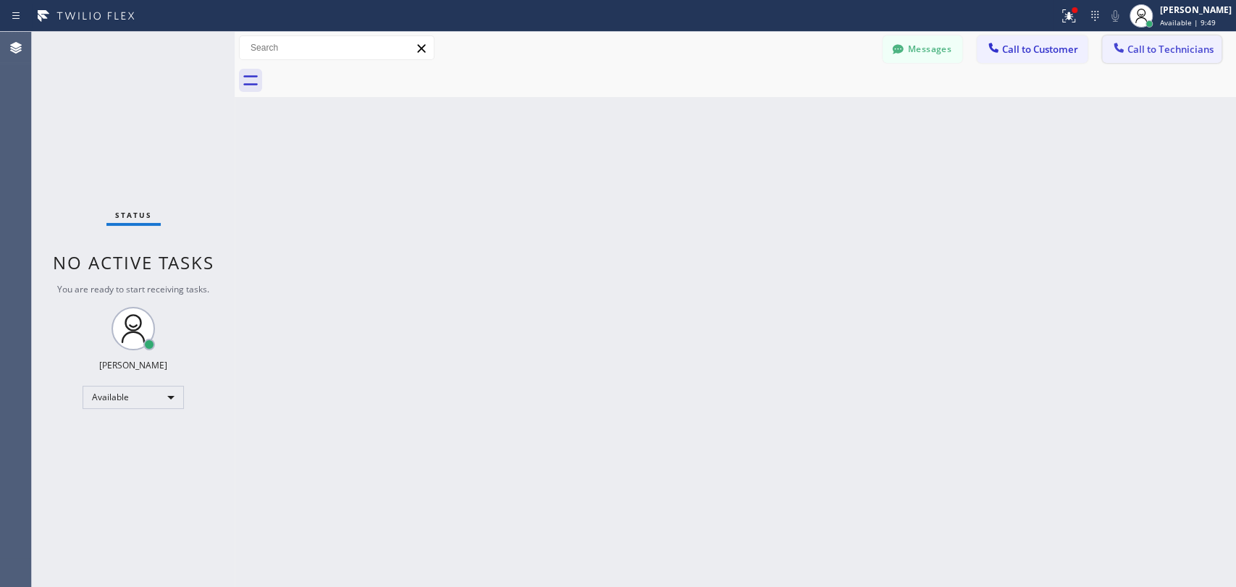
click at [1183, 48] on span "Call to Technicians" at bounding box center [1170, 49] width 86 height 13
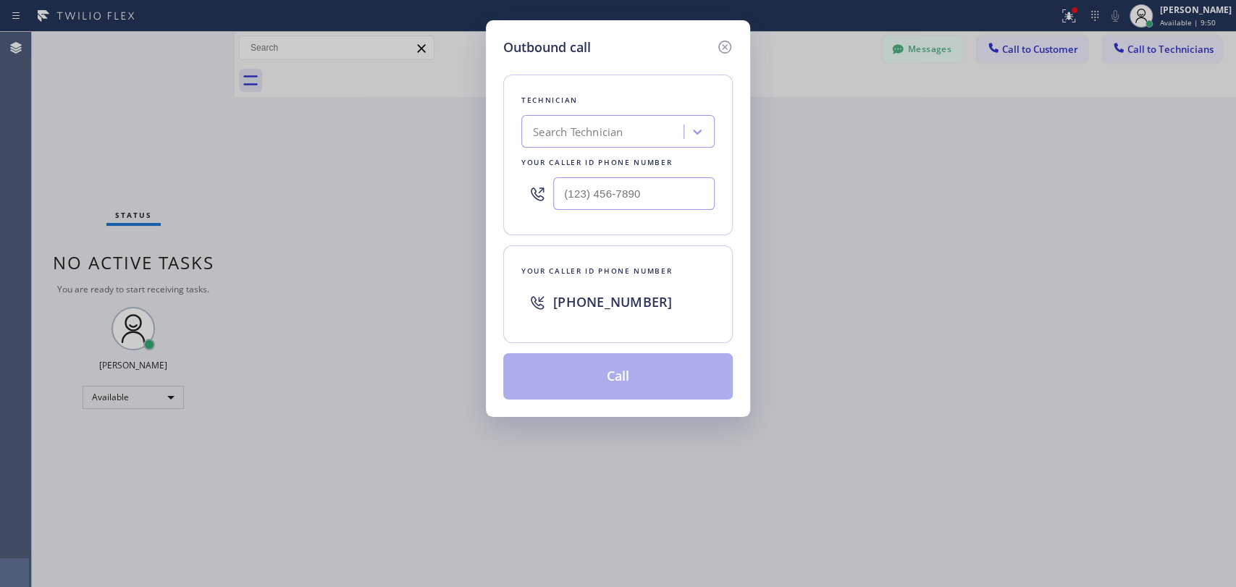
click at [644, 124] on div "Search Technician" at bounding box center [605, 131] width 158 height 25
type input "jaim"
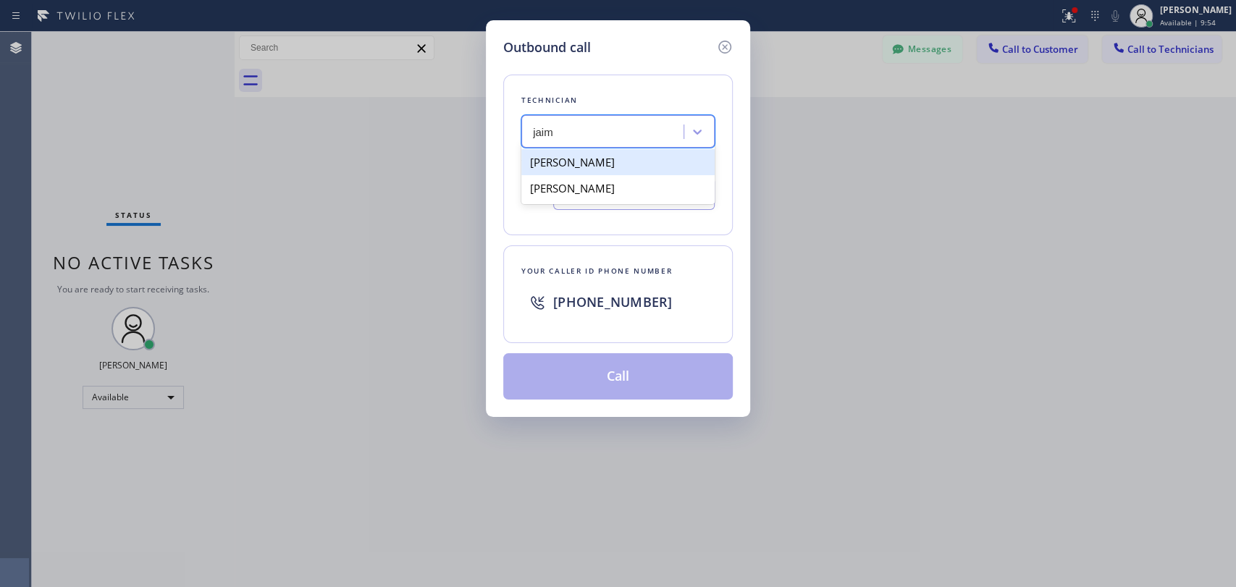
click at [631, 164] on div "[PERSON_NAME]" at bounding box center [617, 162] width 193 height 26
type input "[PHONE_NUMBER]"
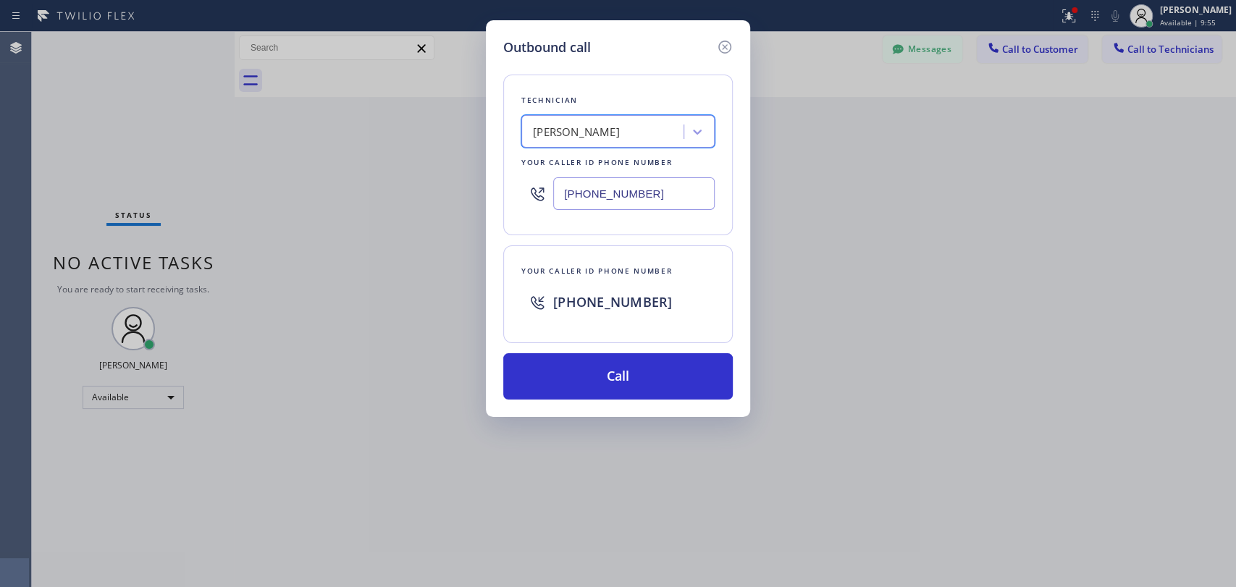
click at [594, 199] on input "[PHONE_NUMBER]" at bounding box center [633, 193] width 161 height 33
click at [723, 51] on icon at bounding box center [724, 46] width 17 height 17
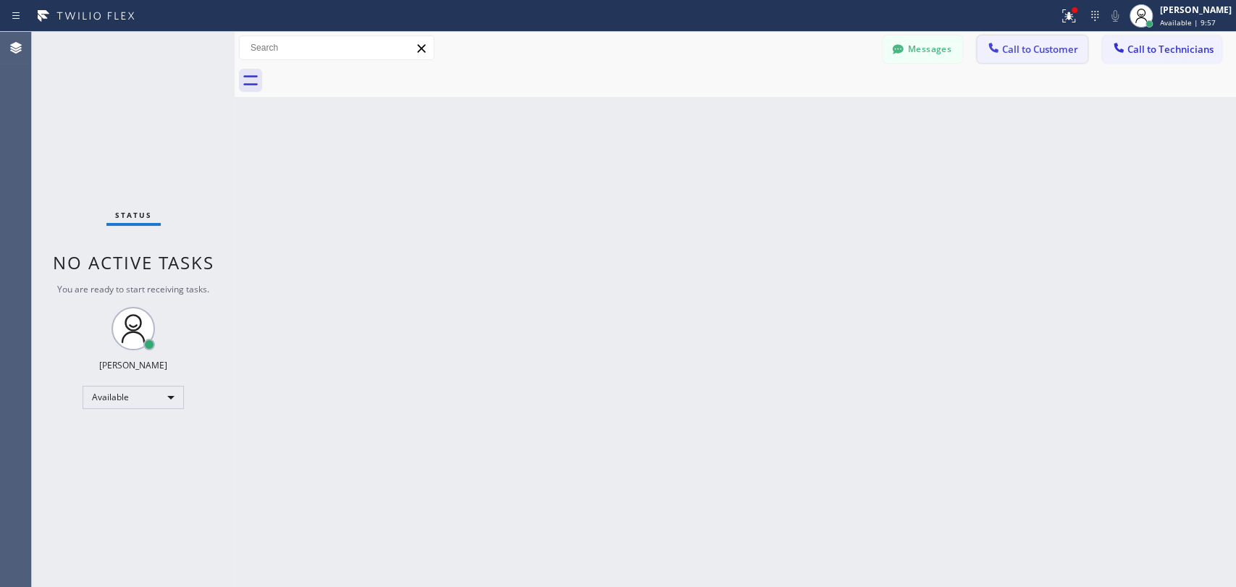
click at [1025, 53] on span "Call to Customer" at bounding box center [1040, 49] width 76 height 13
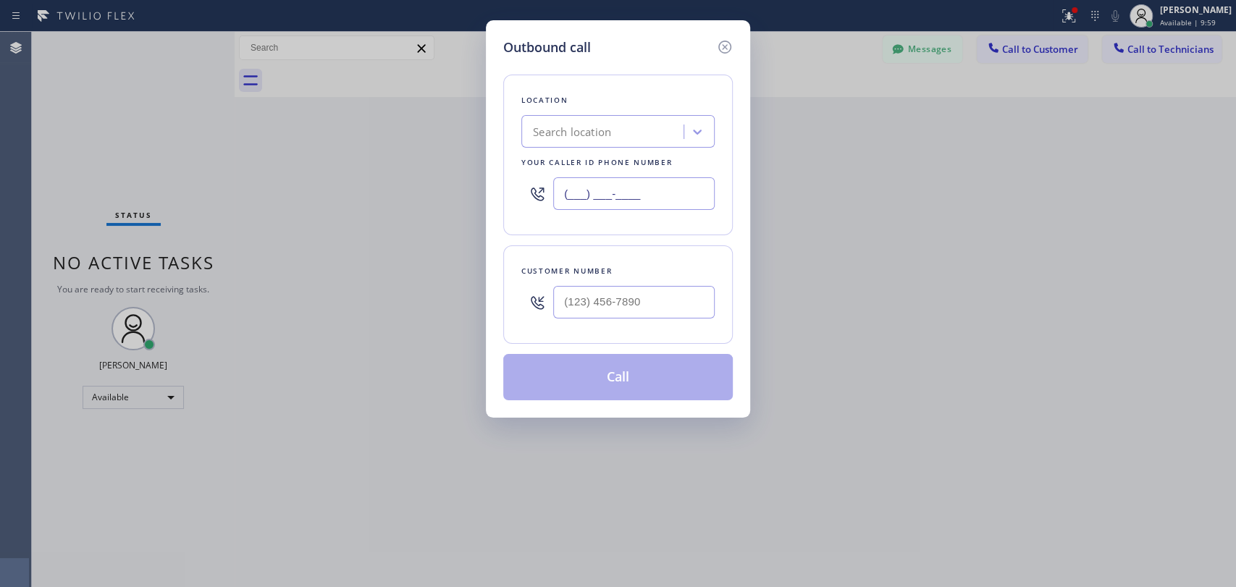
click at [592, 193] on input "(___) ___-____" at bounding box center [633, 193] width 161 height 33
paste input "562) 841-0724"
type input "[PHONE_NUMBER]"
click at [621, 300] on input "(___) ___-____" at bounding box center [633, 302] width 161 height 33
paste input "855) 999-4417"
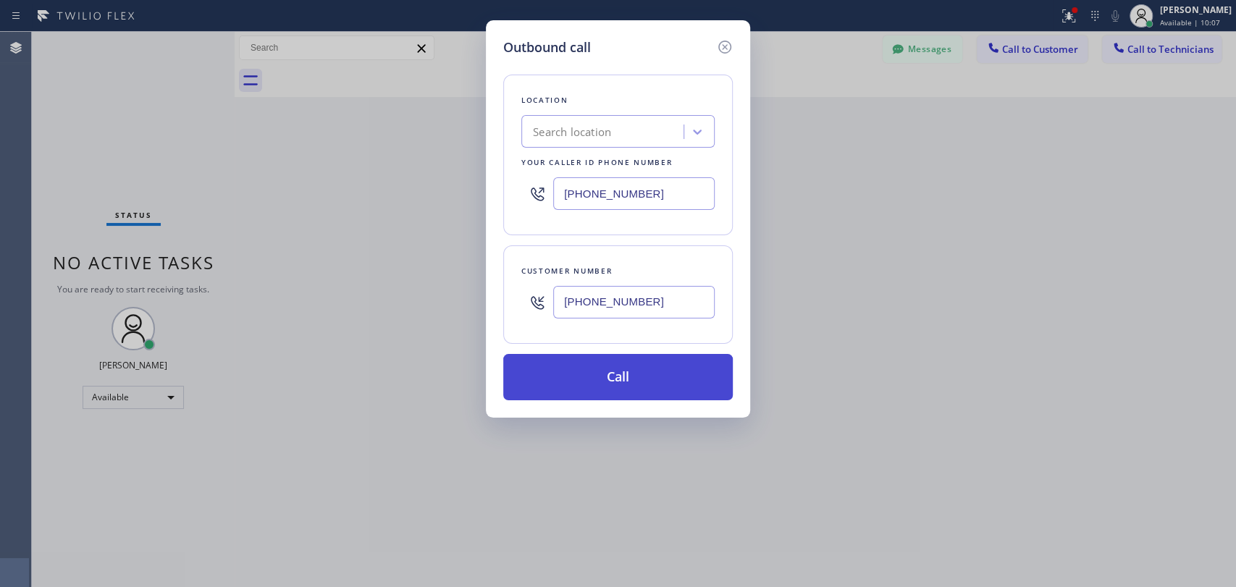
type input "[PHONE_NUMBER]"
click at [609, 379] on button "Call" at bounding box center [617, 377] width 229 height 46
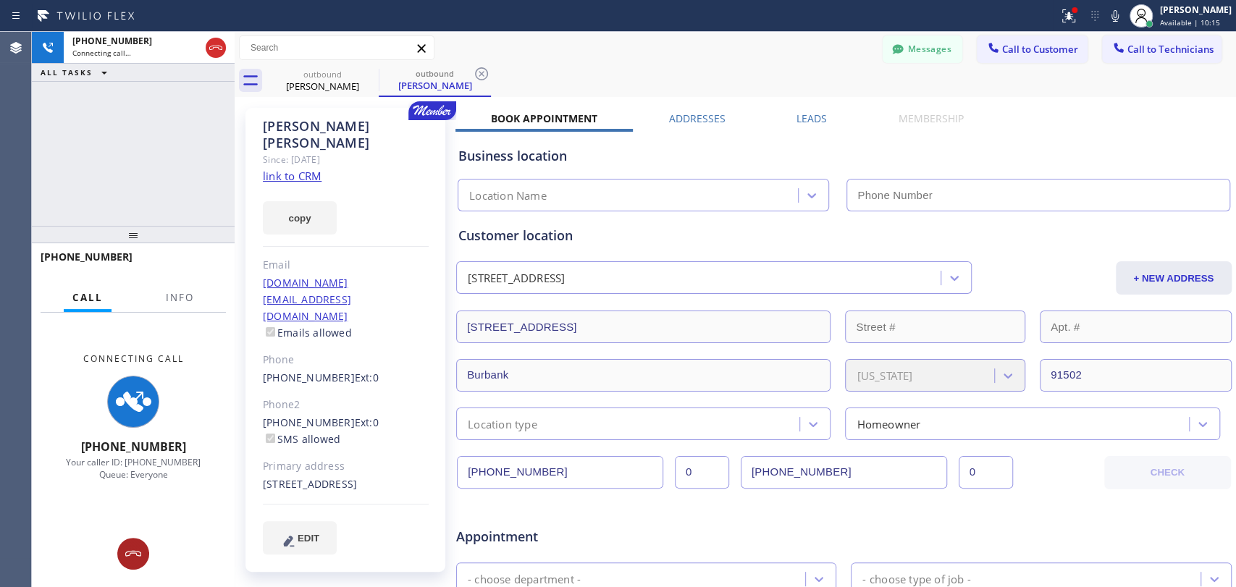
click at [133, 551] on icon at bounding box center [133, 553] width 16 height 6
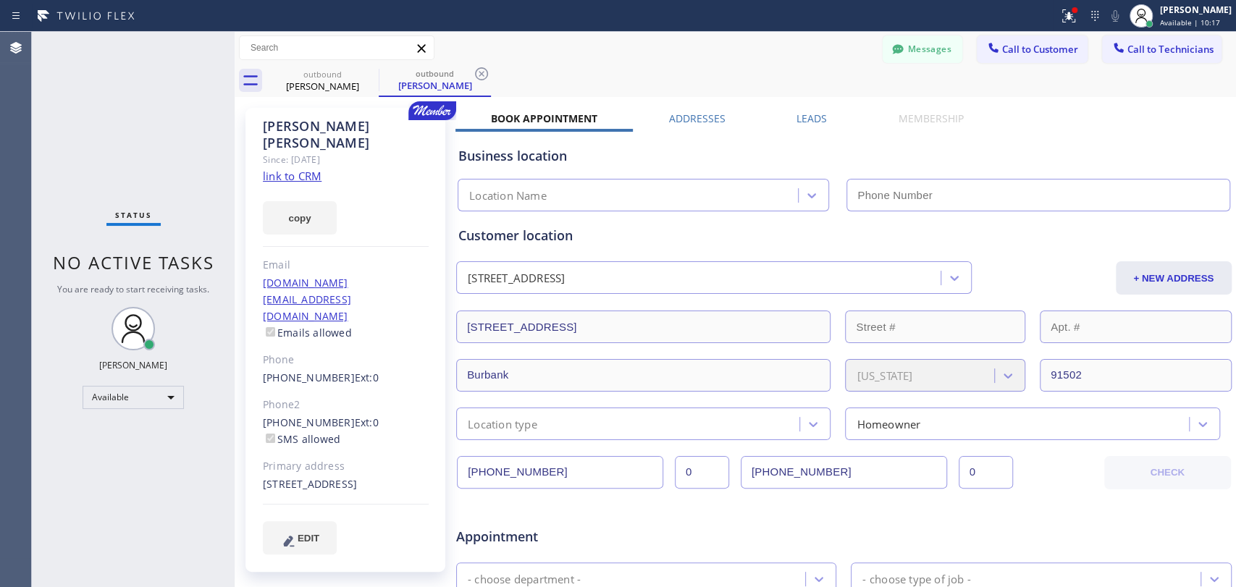
click at [133, 551] on div "Status No active tasks You are ready to start receiving tasks. [PERSON_NAME] Av…" at bounding box center [133, 309] width 203 height 555
click at [486, 75] on icon at bounding box center [481, 73] width 17 height 17
click at [365, 75] on icon at bounding box center [369, 73] width 17 height 17
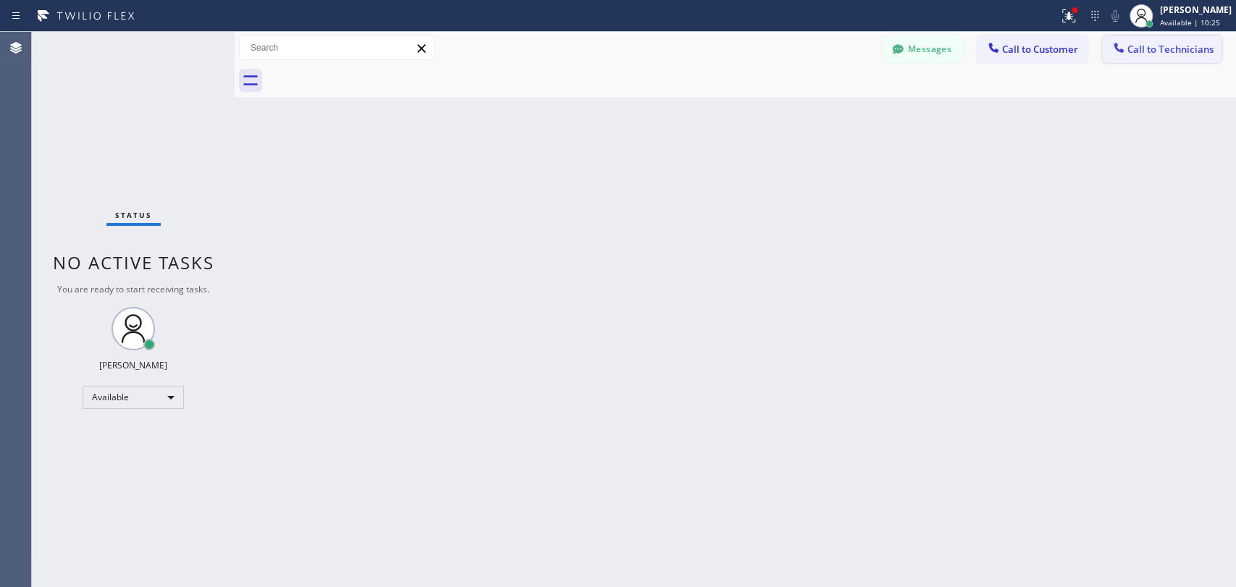
click at [1159, 53] on span "Call to Technicians" at bounding box center [1170, 49] width 86 height 13
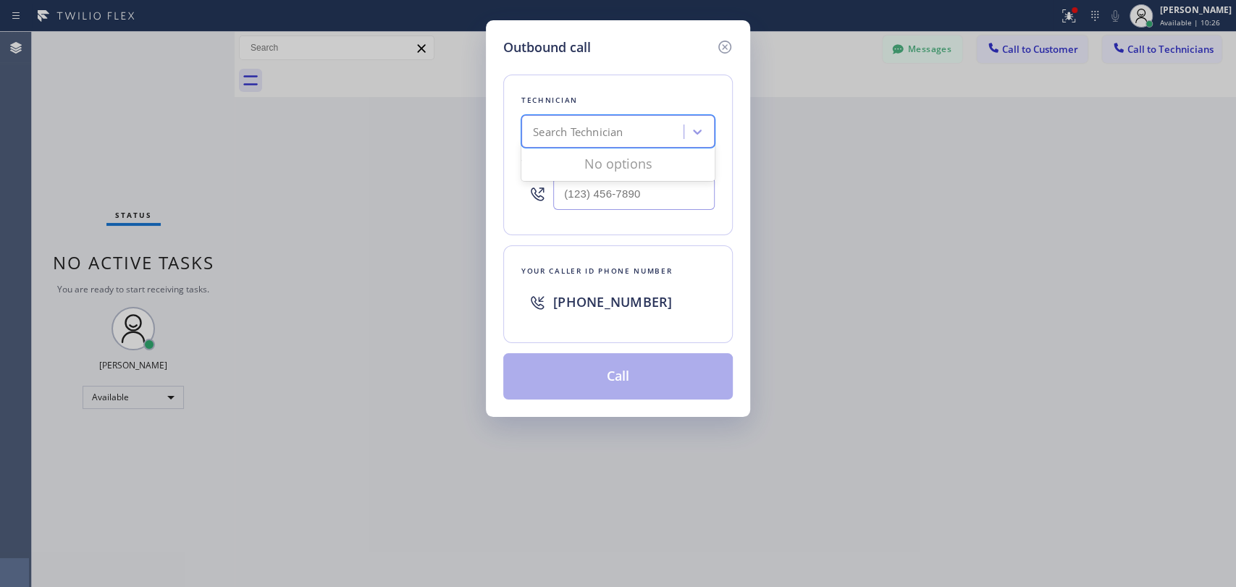
click at [639, 123] on div "Search Technician" at bounding box center [605, 131] width 158 height 25
type input "jaim"
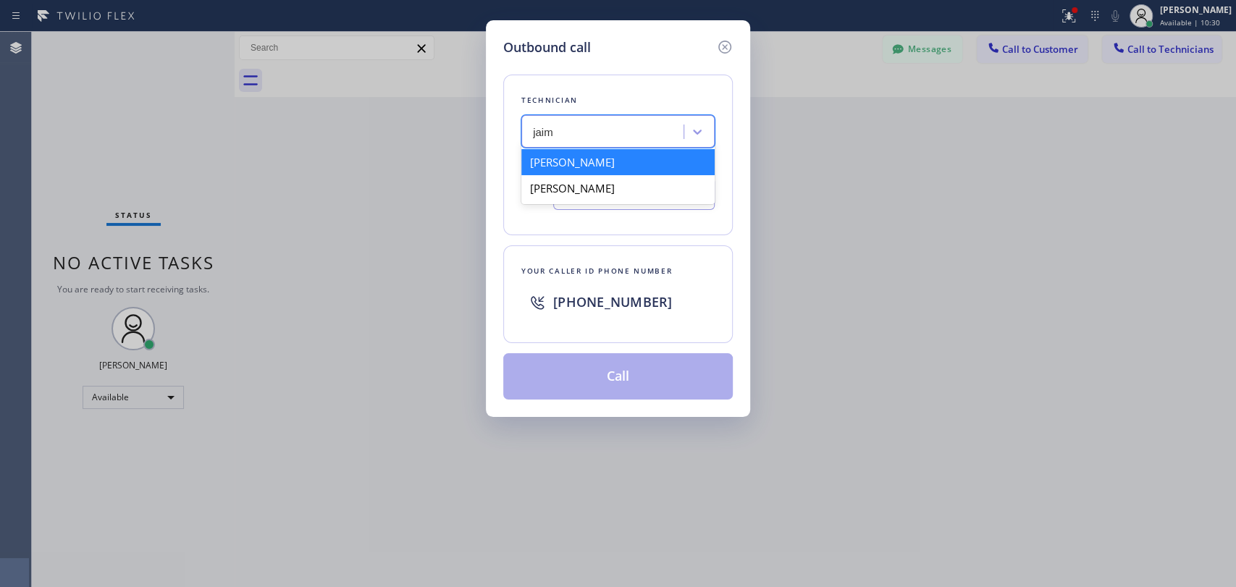
click at [612, 164] on div "[PERSON_NAME]" at bounding box center [617, 162] width 193 height 26
type input "[PHONE_NUMBER]"
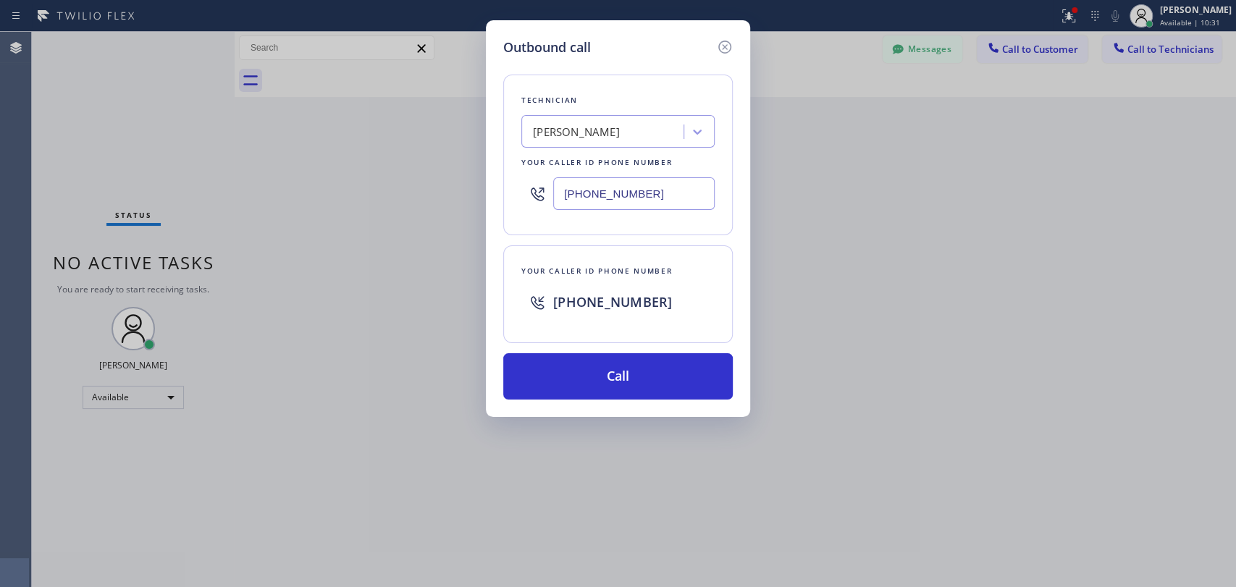
drag, startPoint x: 628, startPoint y: 191, endPoint x: 531, endPoint y: 192, distance: 96.3
click at [531, 192] on div "[PHONE_NUMBER]" at bounding box center [617, 193] width 193 height 47
type input "[PHONE_NUMBER]"
click at [733, 49] on icon at bounding box center [724, 46] width 17 height 17
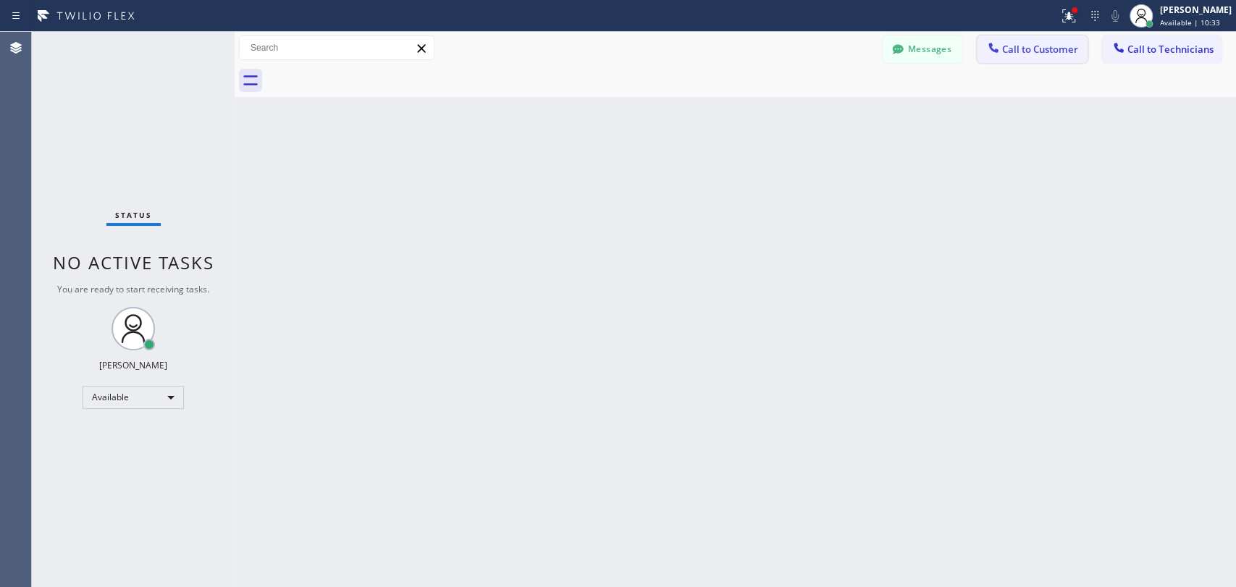
click at [1041, 51] on span "Call to Customer" at bounding box center [1040, 49] width 76 height 13
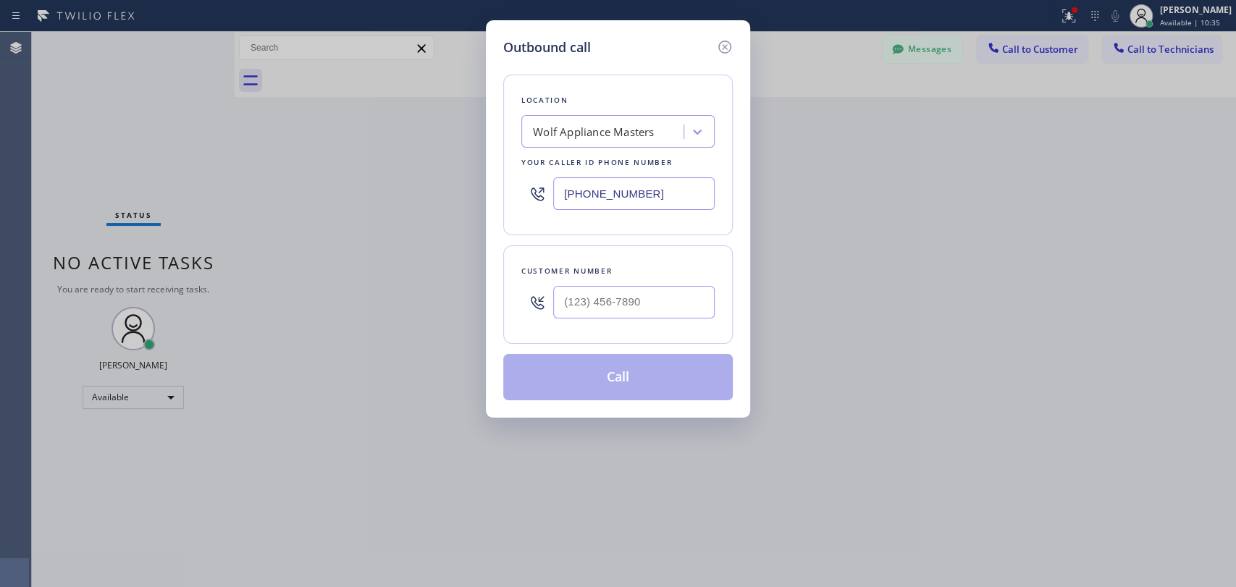
drag, startPoint x: 681, startPoint y: 185, endPoint x: 507, endPoint y: 187, distance: 174.5
click at [507, 186] on div "Location Wolf Appliance Masters Your caller id phone number [PHONE_NUMBER]" at bounding box center [617, 155] width 229 height 161
click at [595, 304] on input "(___) ___-____" at bounding box center [633, 302] width 161 height 33
paste input "562) 841-0724"
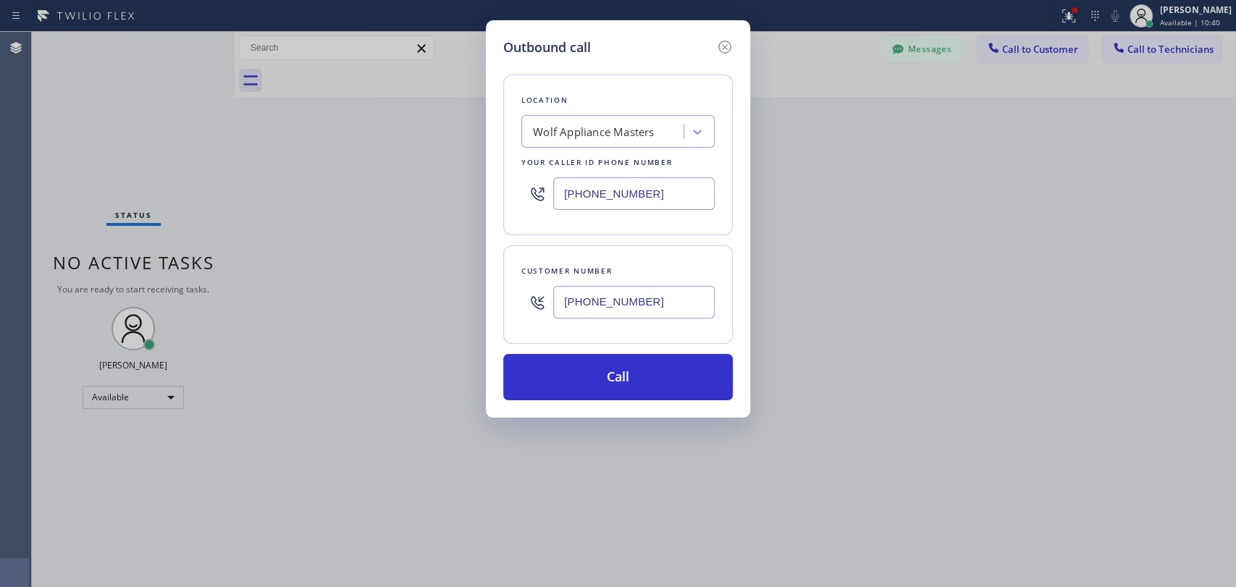
type input "[PHONE_NUMBER]"
drag, startPoint x: 599, startPoint y: 193, endPoint x: 442, endPoint y: 195, distance: 156.4
click at [443, 195] on div "Outbound call Location Wolf Appliance Masters Your caller id phone number [PHON…" at bounding box center [618, 293] width 1236 height 587
paste input "855) 999-4417"
type input "[PHONE_NUMBER]"
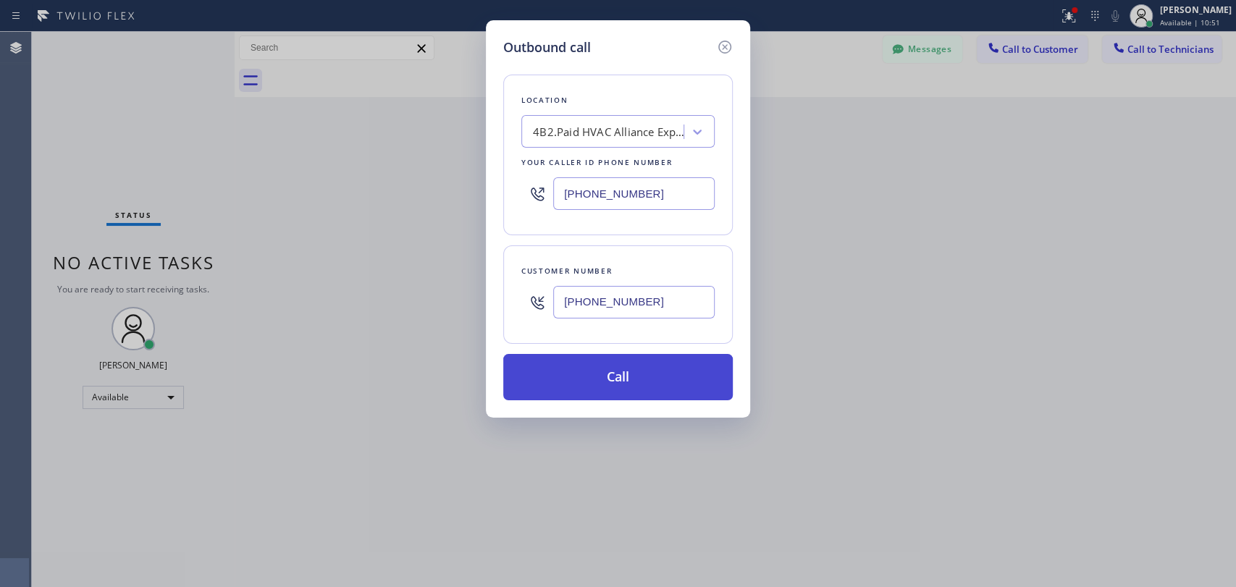
click at [570, 378] on button "Call" at bounding box center [617, 377] width 229 height 46
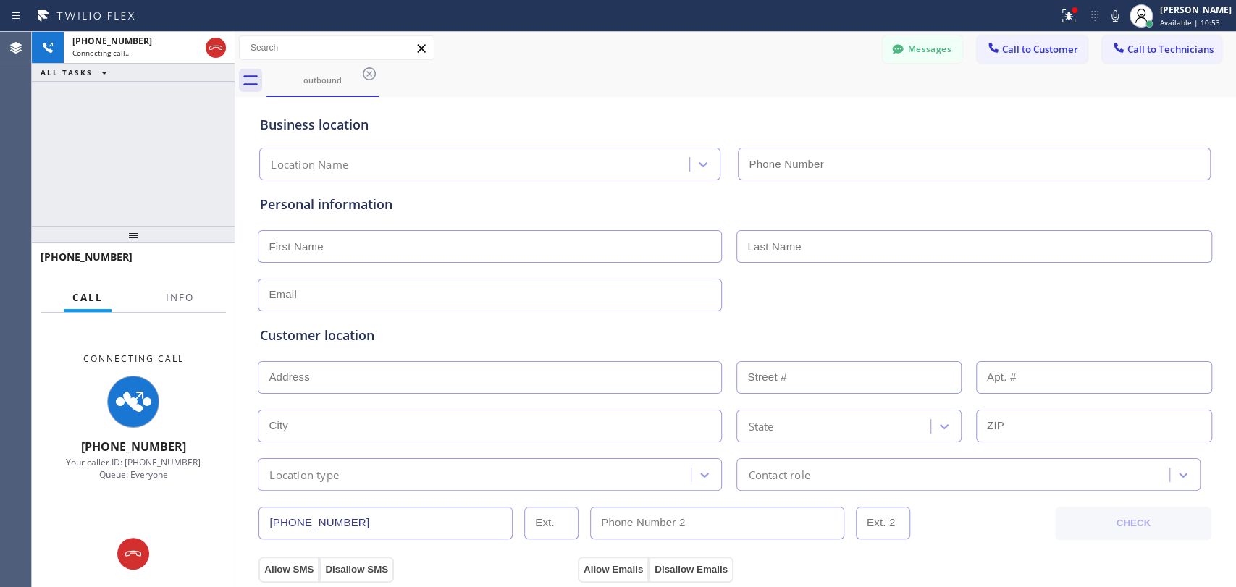
type input "[PHONE_NUMBER]"
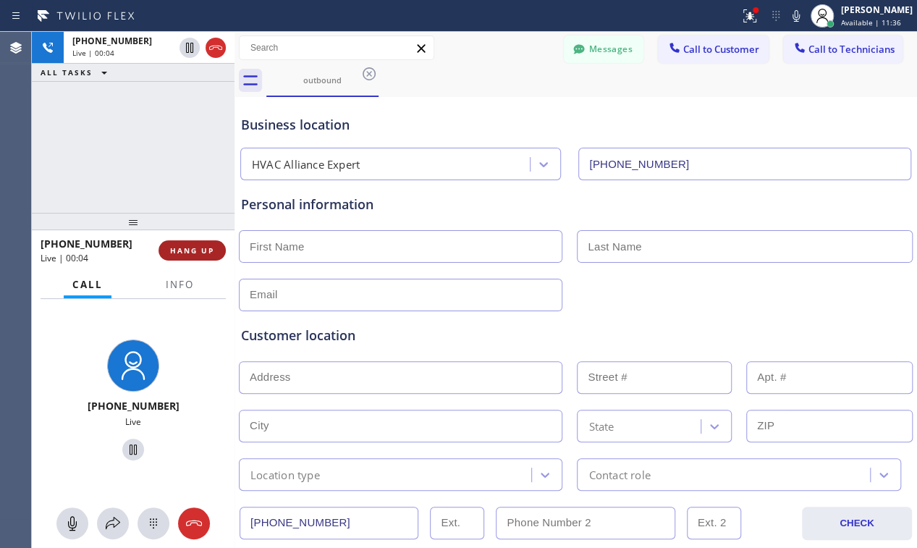
click at [179, 250] on span "HANG UP" at bounding box center [192, 250] width 44 height 10
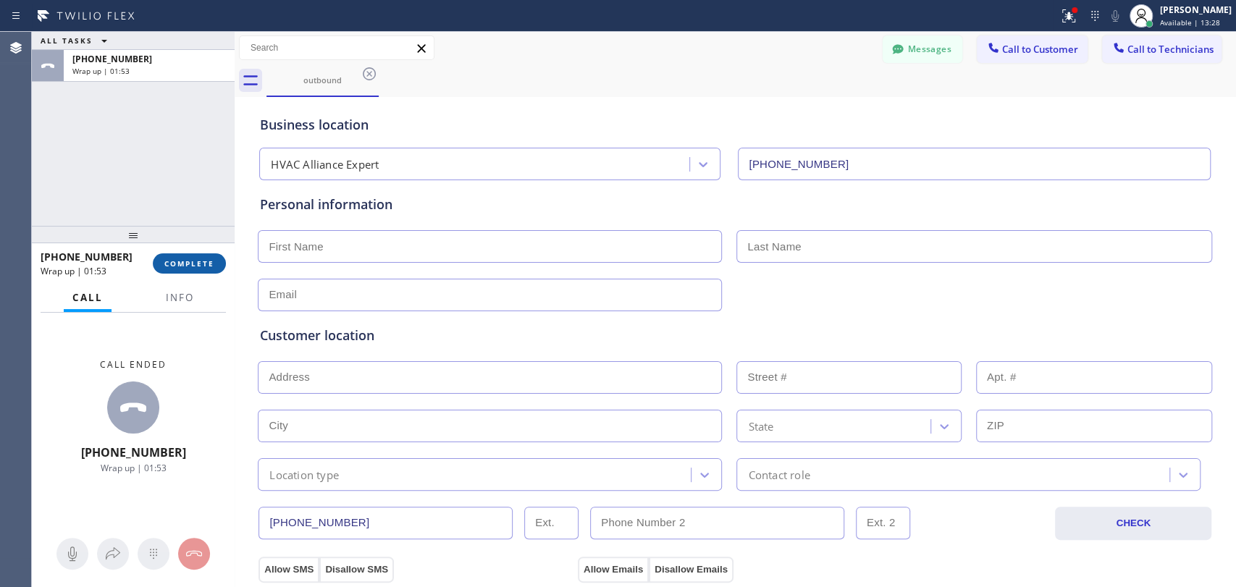
click at [193, 266] on span "COMPLETE" at bounding box center [189, 263] width 50 height 10
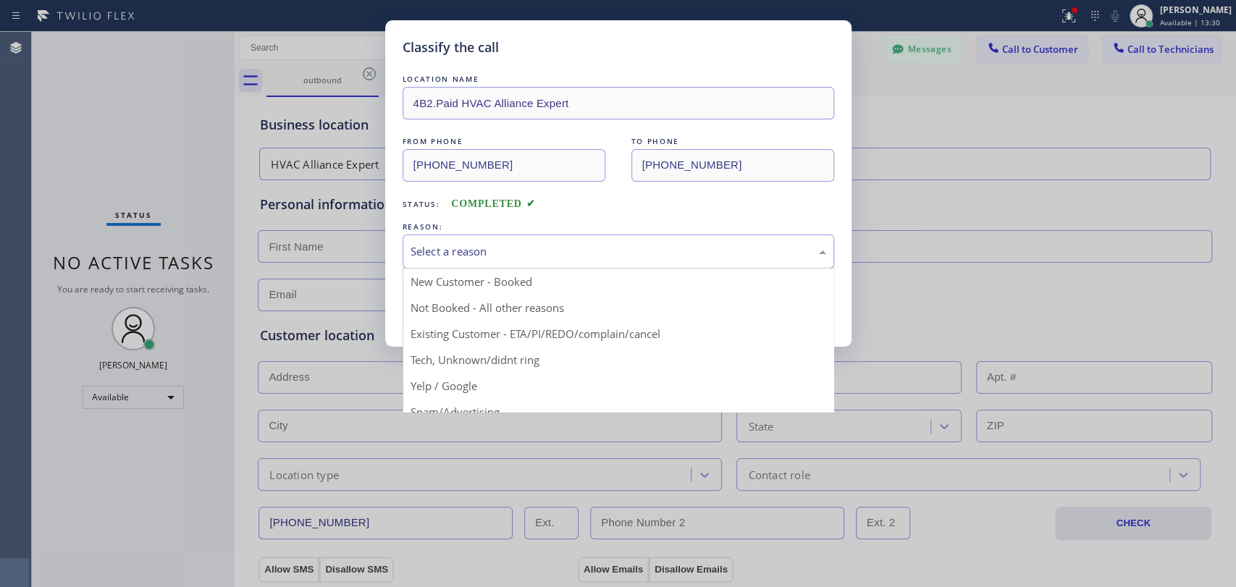
click at [468, 262] on div "Select a reason" at bounding box center [618, 252] width 431 height 34
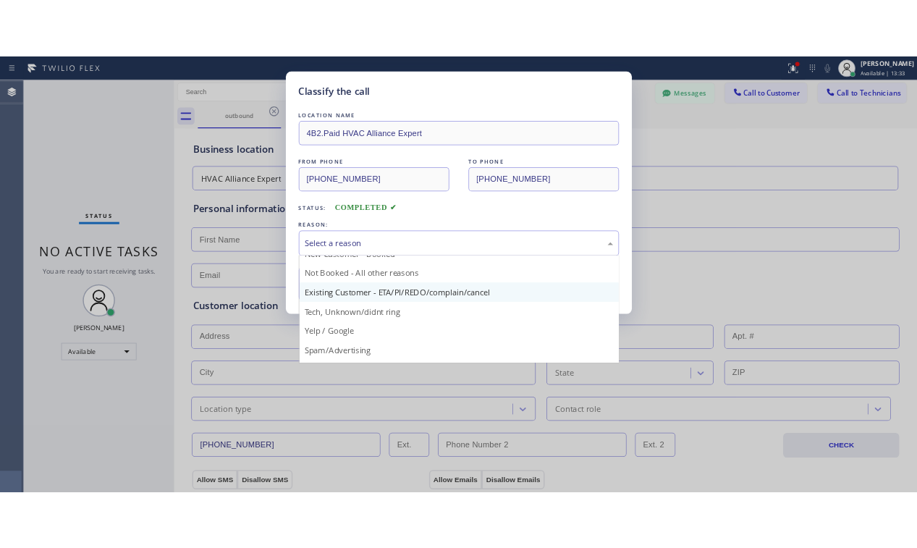
scroll to position [13, 0]
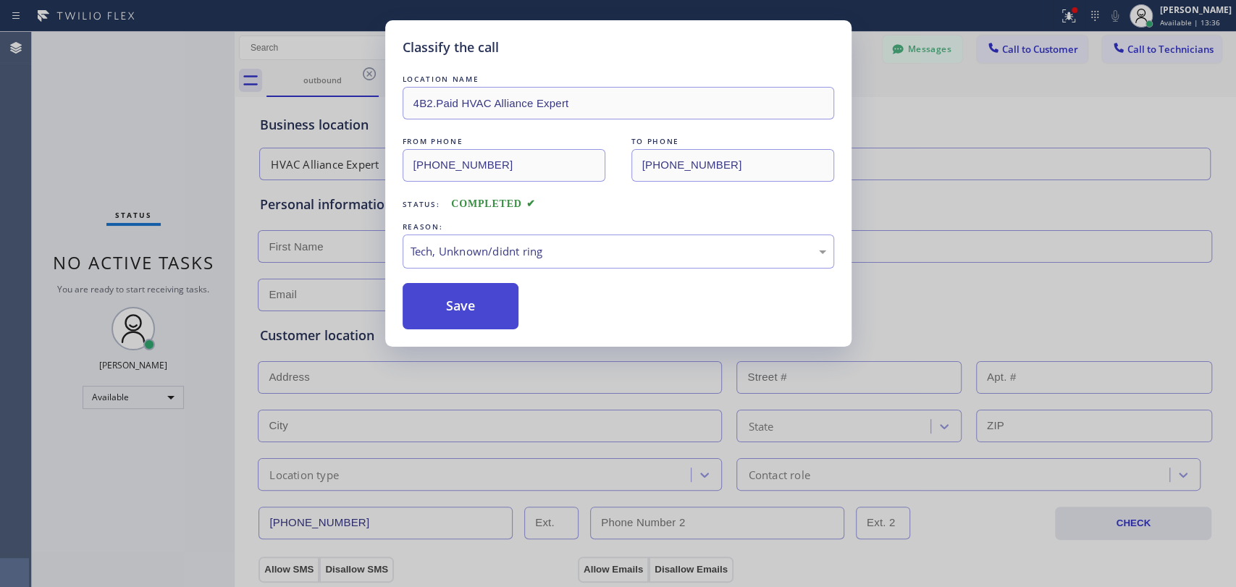
click at [486, 308] on button "Save" at bounding box center [461, 306] width 117 height 46
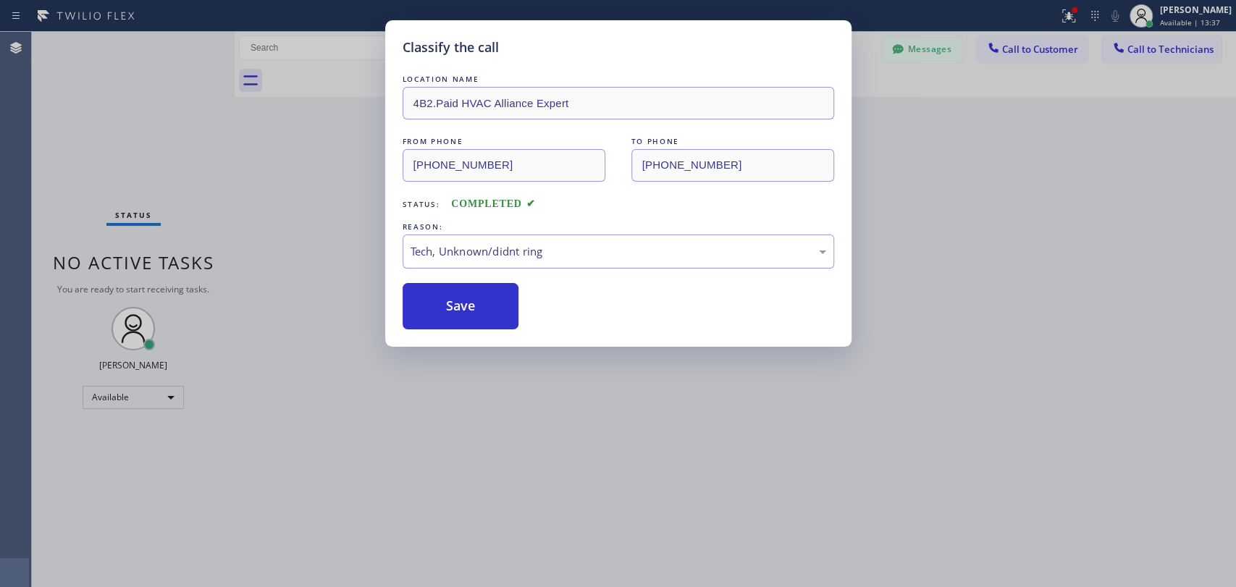
click at [943, 238] on div "Back to Dashboard Change Sender ID Customers Technicians JS [PERSON_NAME] [DATE…" at bounding box center [735, 309] width 1001 height 555
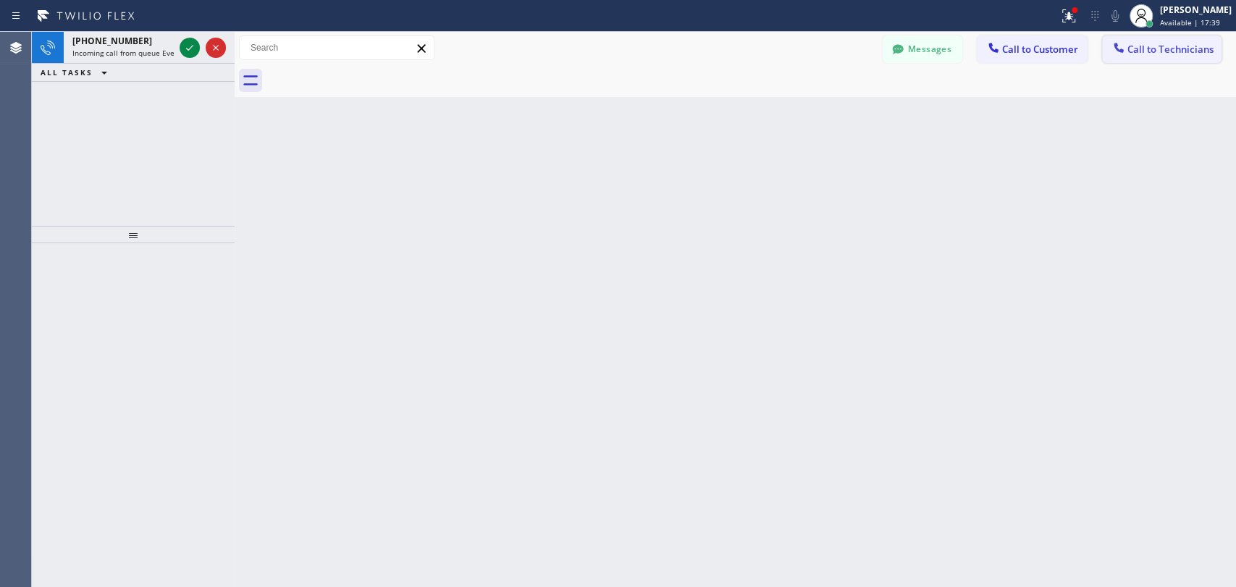
click at [1128, 49] on span "Call to Technicians" at bounding box center [1170, 49] width 86 height 13
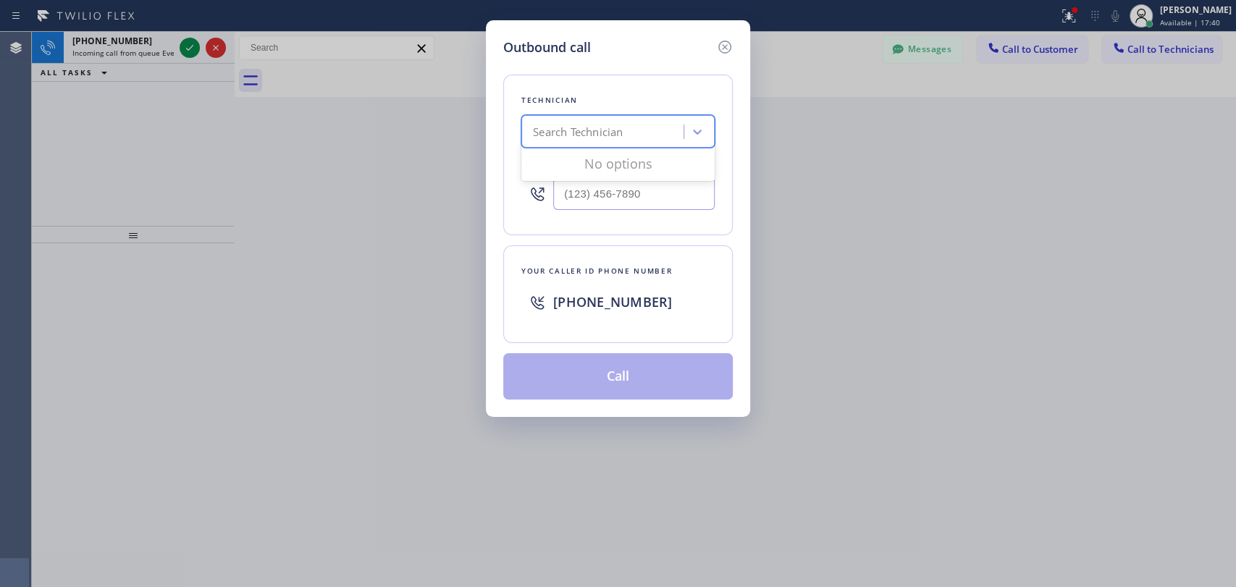
click at [609, 137] on div "Search Technician" at bounding box center [578, 132] width 90 height 17
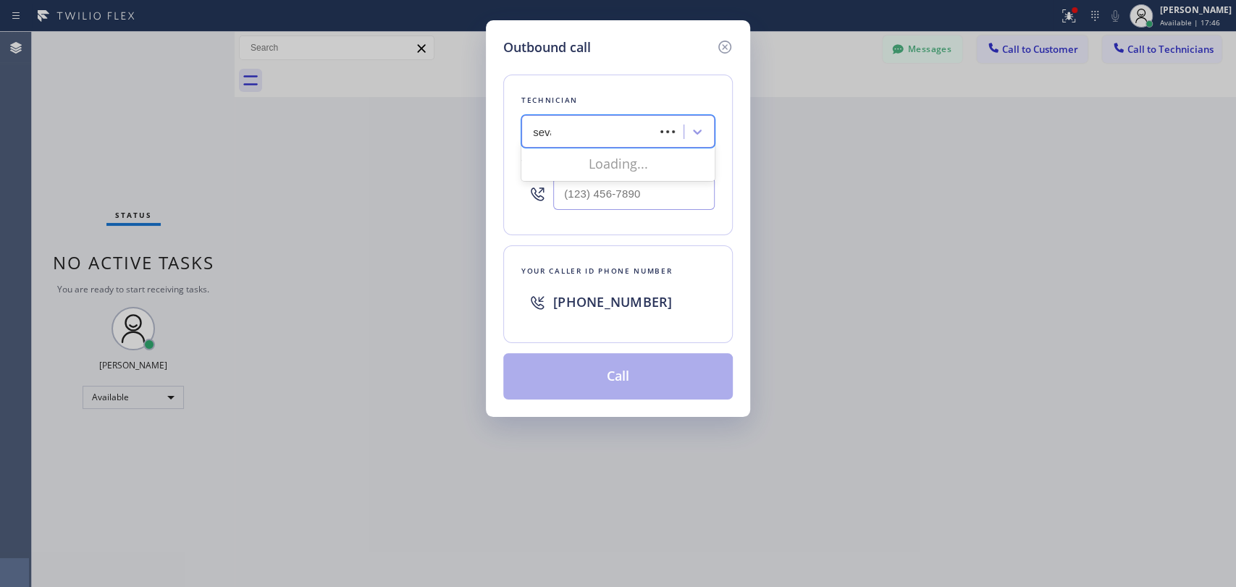
type input "sevan"
click at [596, 164] on div "[PERSON_NAME]" at bounding box center [617, 162] width 193 height 26
type input "[PHONE_NUMBER]"
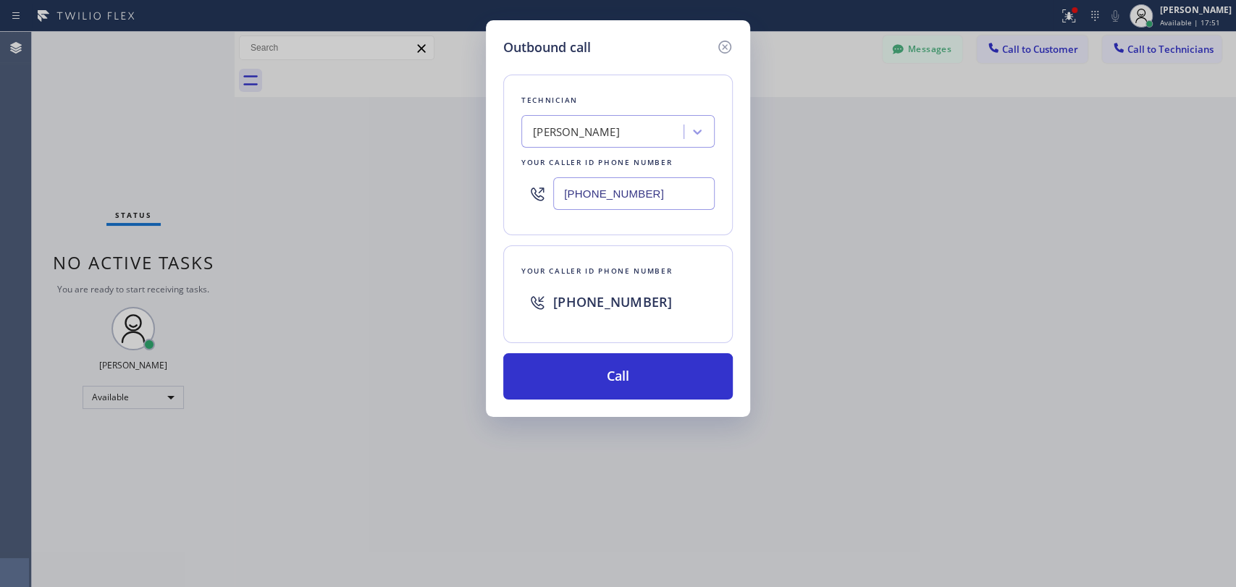
click at [588, 194] on input "[PHONE_NUMBER]" at bounding box center [633, 193] width 161 height 33
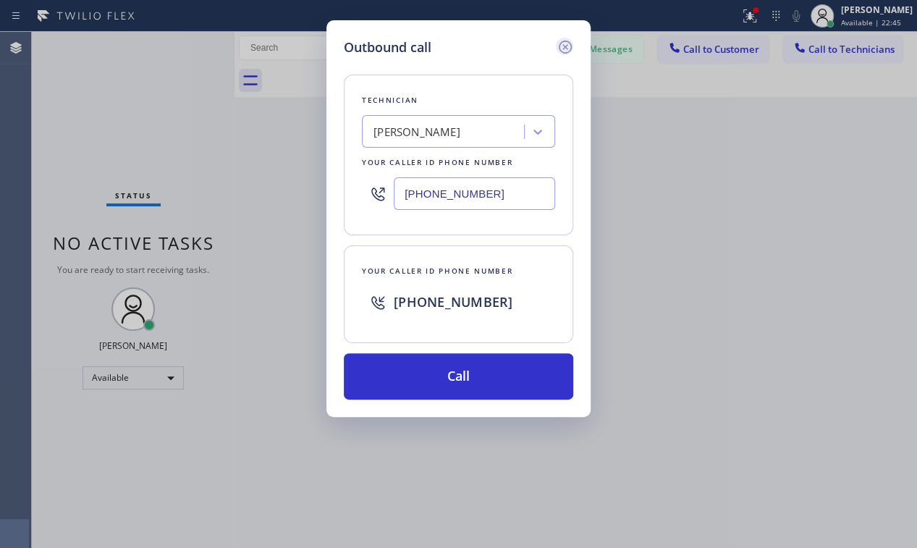
click at [564, 51] on icon at bounding box center [565, 46] width 17 height 17
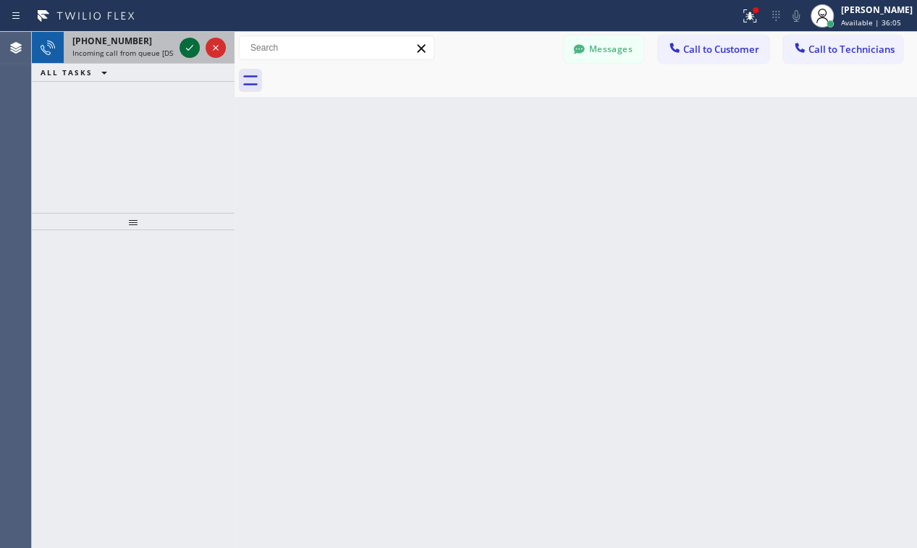
click at [191, 43] on icon at bounding box center [189, 47] width 17 height 17
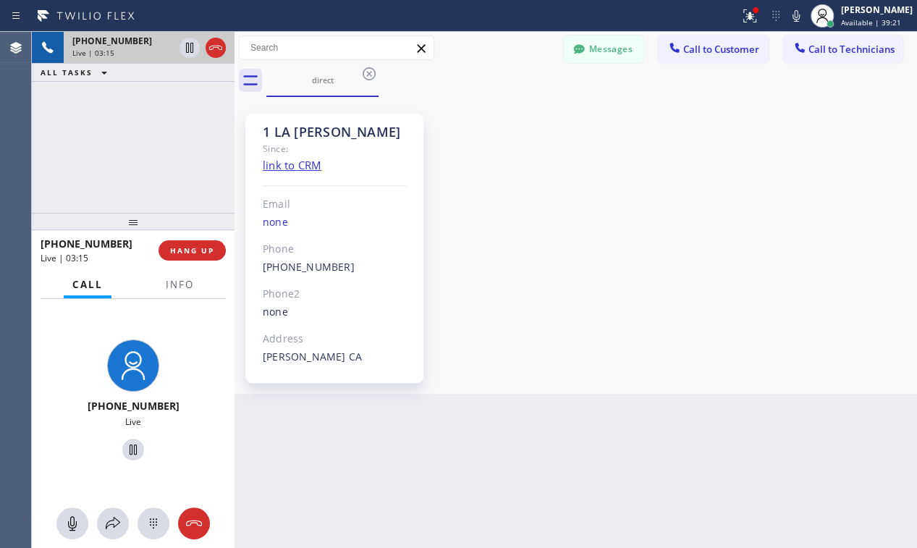
click at [183, 175] on div "[PHONE_NUMBER] Live | 03:15 ALL TASKS ALL TASKS ACTIVE TASKS TASKS IN WRAP UP" at bounding box center [133, 122] width 203 height 181
click at [672, 201] on div "1 LA [PERSON_NAME] Since: link to CRM Email none Phone [PHONE_NUMBER] Outbound …" at bounding box center [575, 246] width 675 height 290
drag, startPoint x: 214, startPoint y: 251, endPoint x: 210, endPoint y: 245, distance: 7.8
click at [214, 249] on button "HANG UP" at bounding box center [192, 250] width 67 height 20
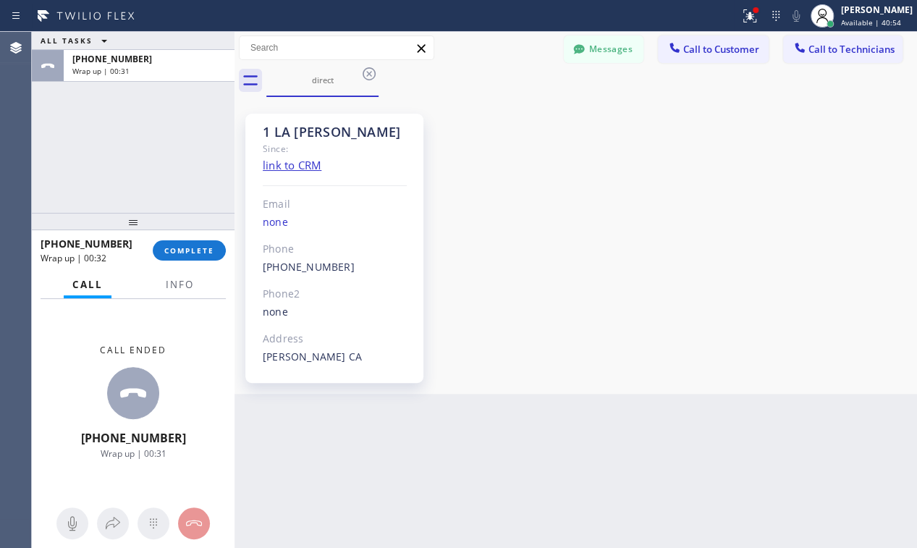
drag, startPoint x: 177, startPoint y: 253, endPoint x: 266, endPoint y: 169, distance: 122.4
click at [178, 253] on span "COMPLETE" at bounding box center [189, 250] width 50 height 10
